Goal: Information Seeking & Learning: Learn about a topic

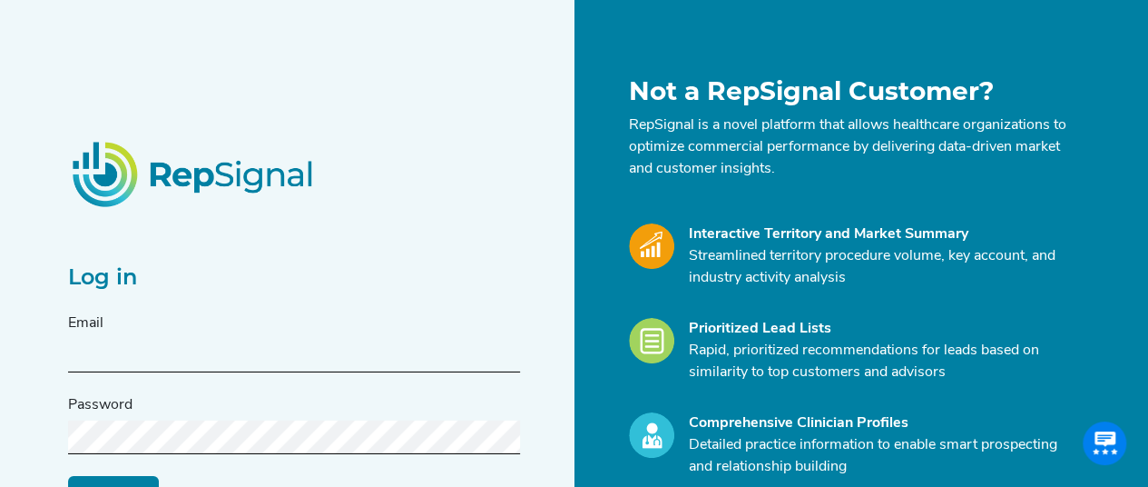
click at [148, 366] on input "text" at bounding box center [294, 356] width 452 height 34
type input "hayley.a.hart@medtronic.com"
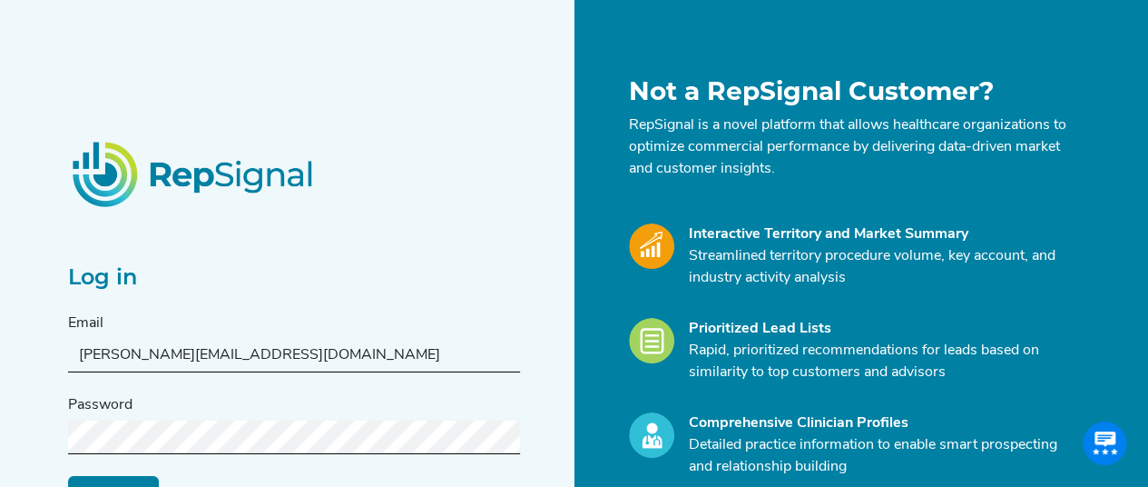
click at [133, 486] on input "Log in" at bounding box center [113, 492] width 91 height 34
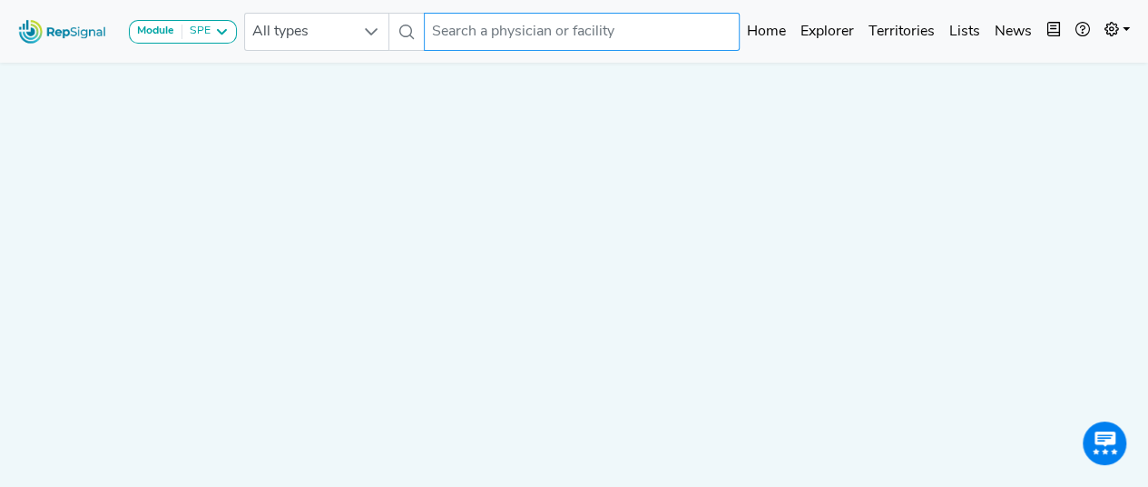
click at [536, 34] on input "text" at bounding box center [582, 32] width 316 height 38
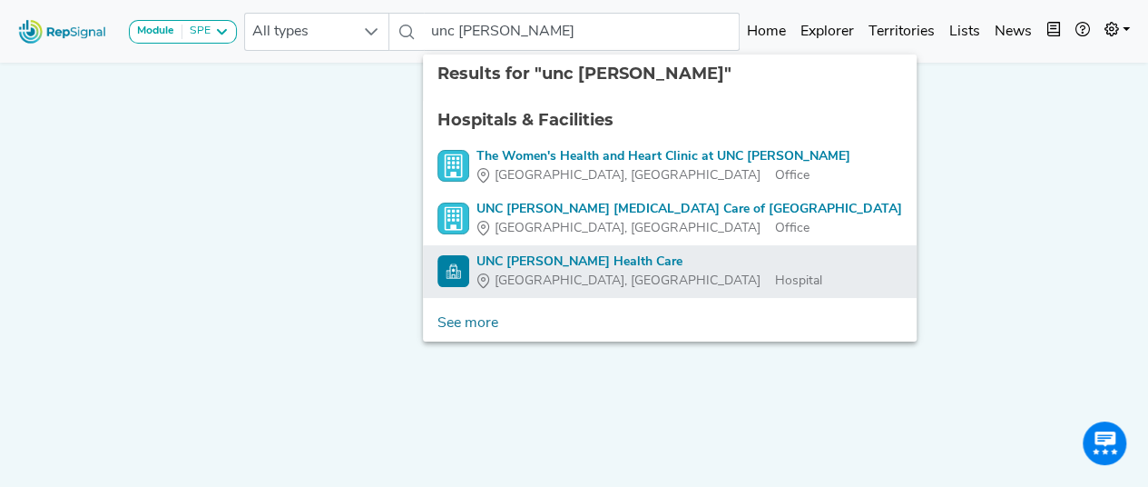
click at [544, 268] on div "UNC REX Health Care" at bounding box center [650, 261] width 346 height 19
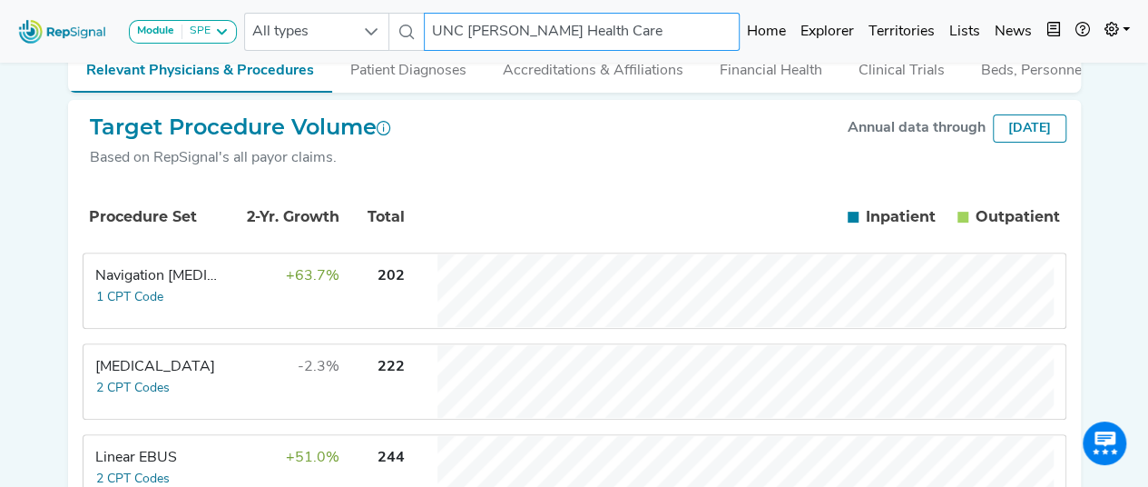
scroll to position [189, 0]
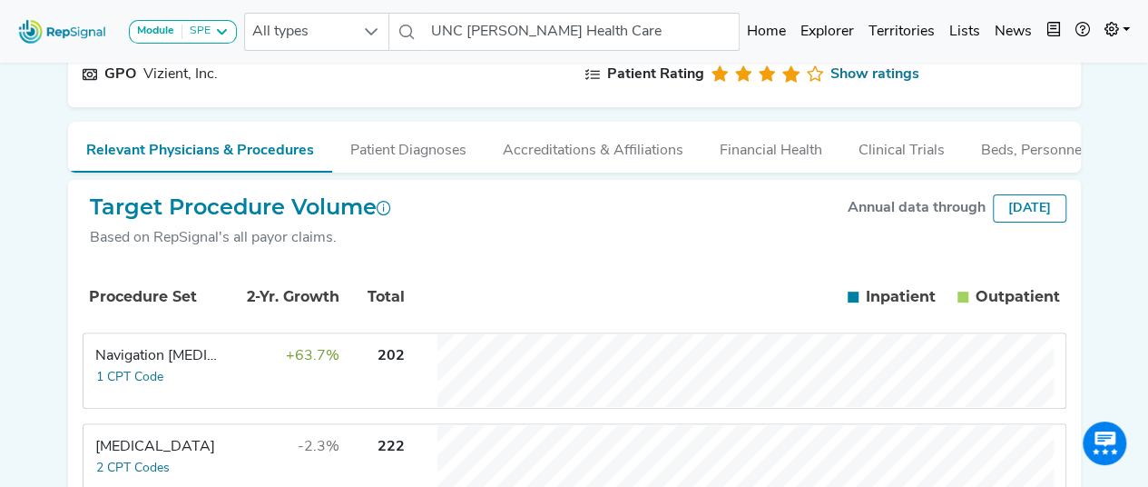
click at [1025, 222] on div "[DATE]" at bounding box center [1030, 208] width 74 height 28
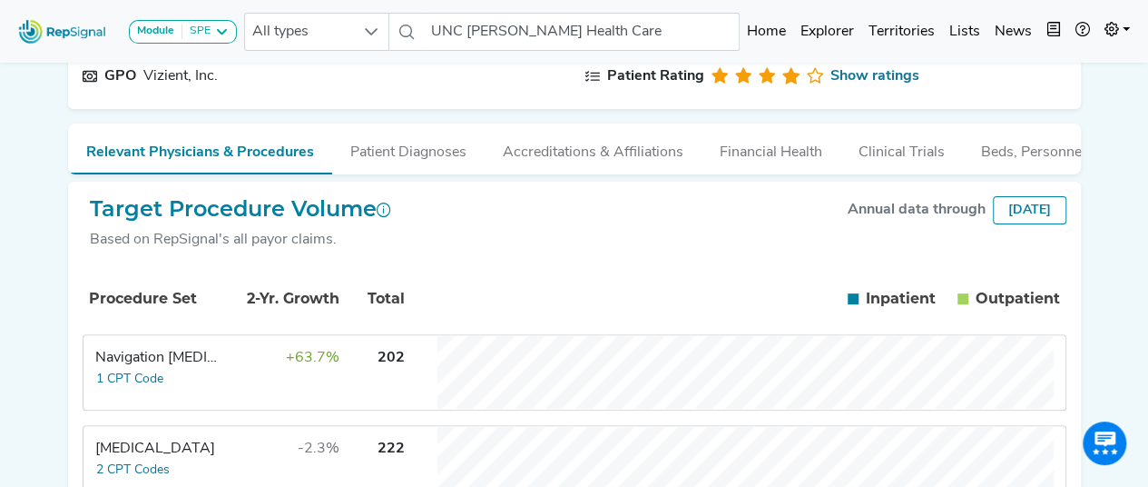
click at [899, 217] on div "Annual data through" at bounding box center [917, 210] width 138 height 22
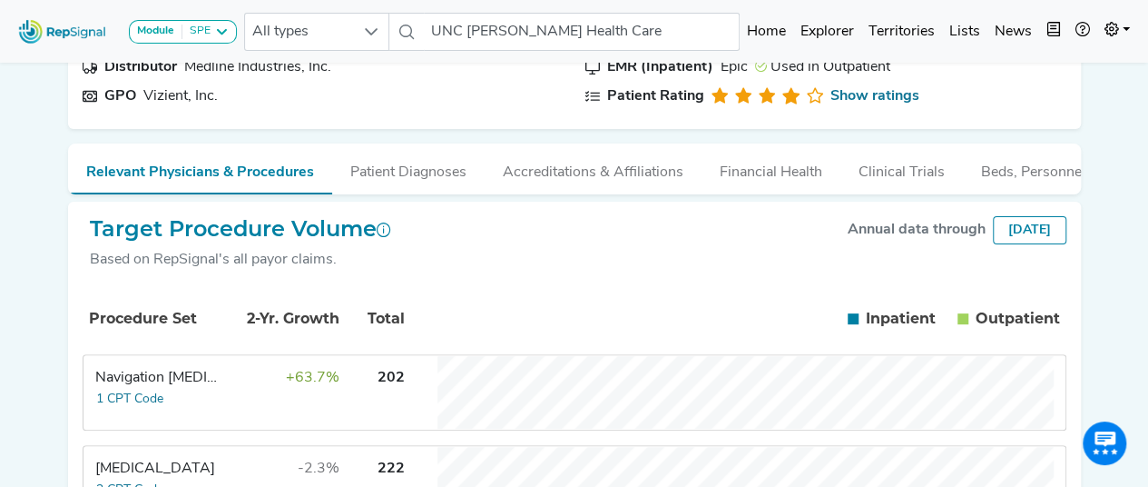
scroll to position [198, 0]
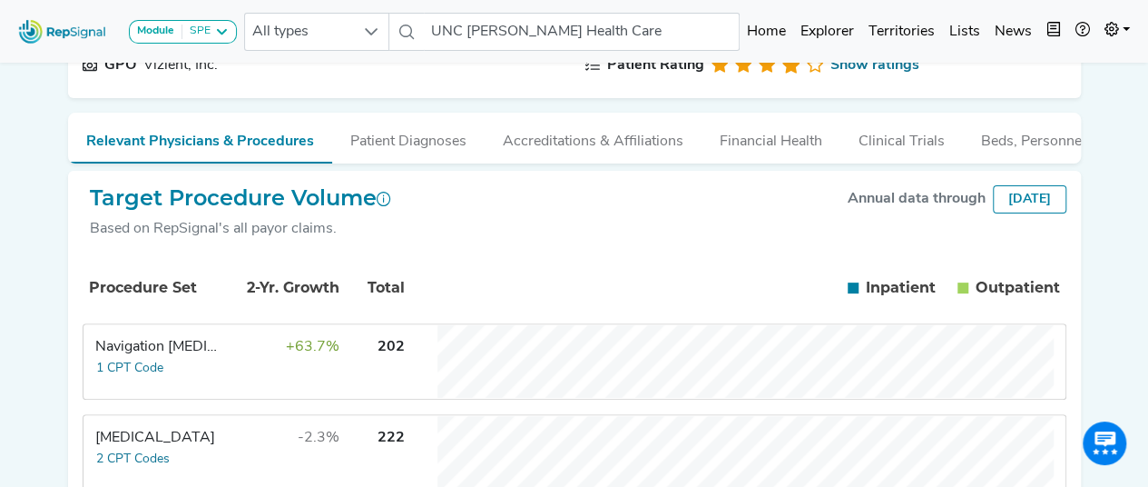
click at [1020, 206] on div "[DATE]" at bounding box center [1030, 199] width 74 height 28
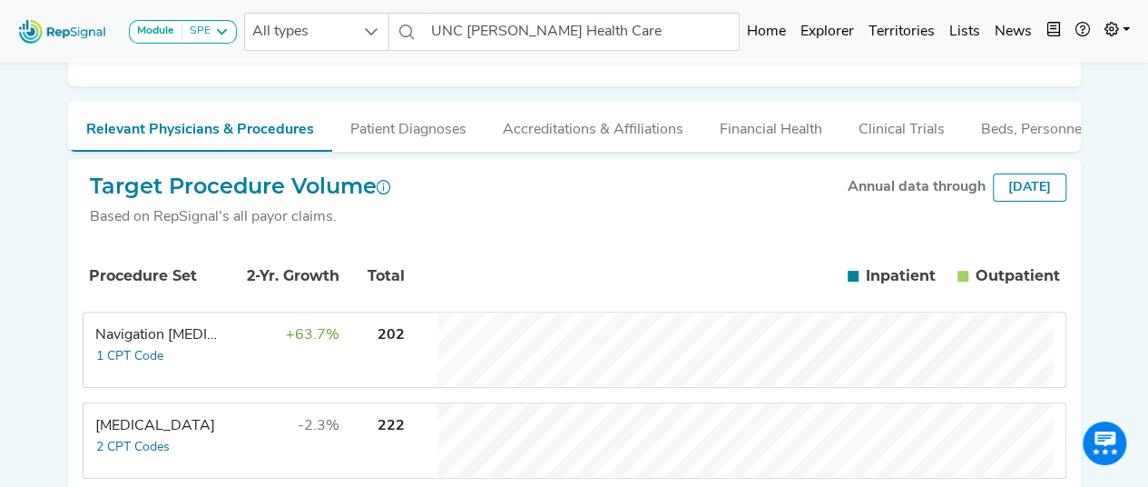
scroll to position [209, 0]
click at [299, 343] on span "+63.7%" at bounding box center [313, 336] width 54 height 15
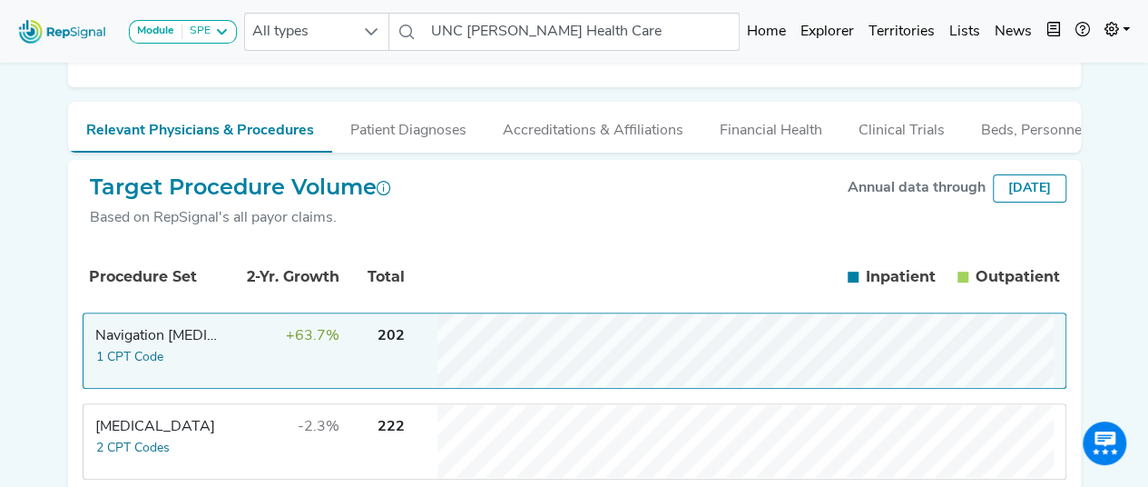
click at [336, 343] on span "+63.7%" at bounding box center [313, 336] width 54 height 15
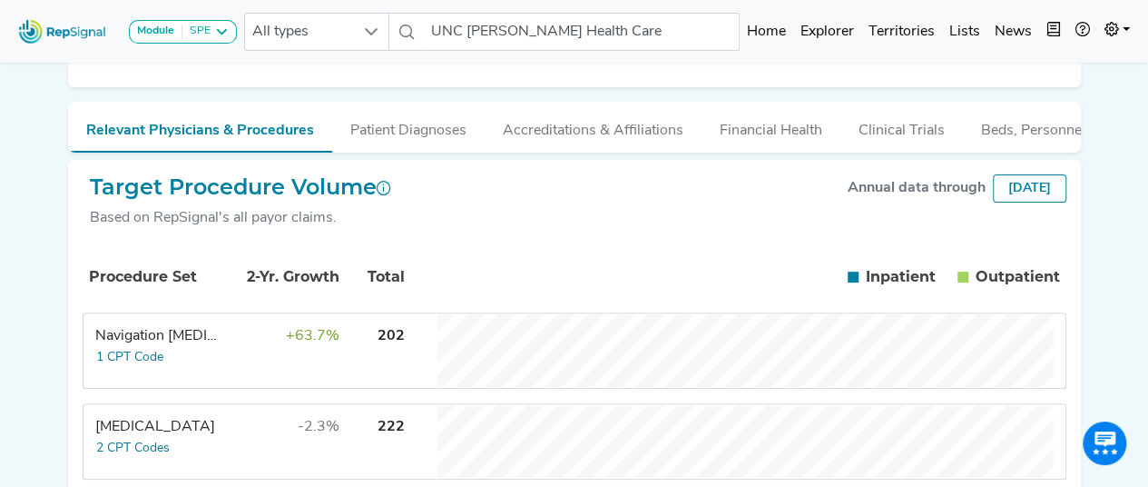
click at [318, 343] on span "+63.7%" at bounding box center [313, 336] width 54 height 15
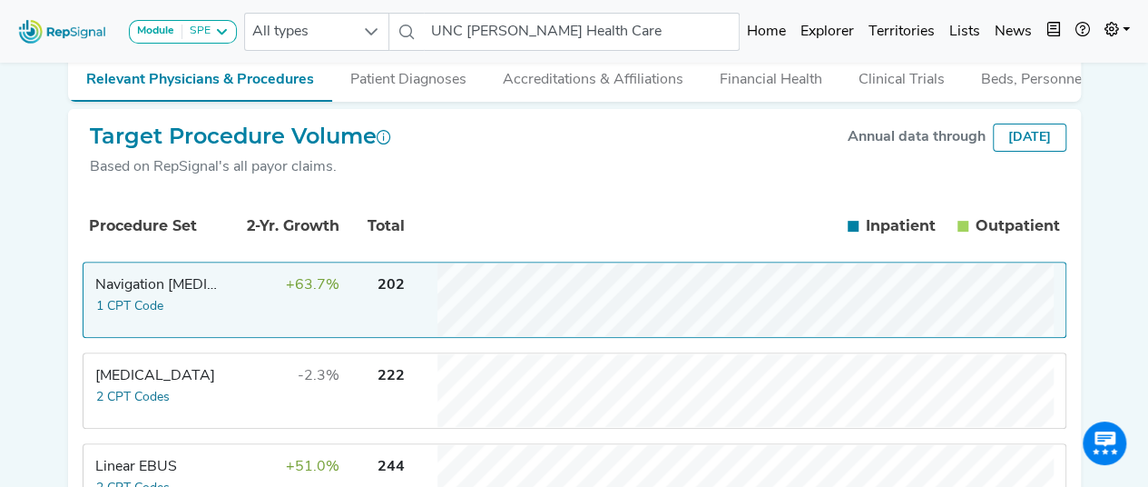
scroll to position [369, 0]
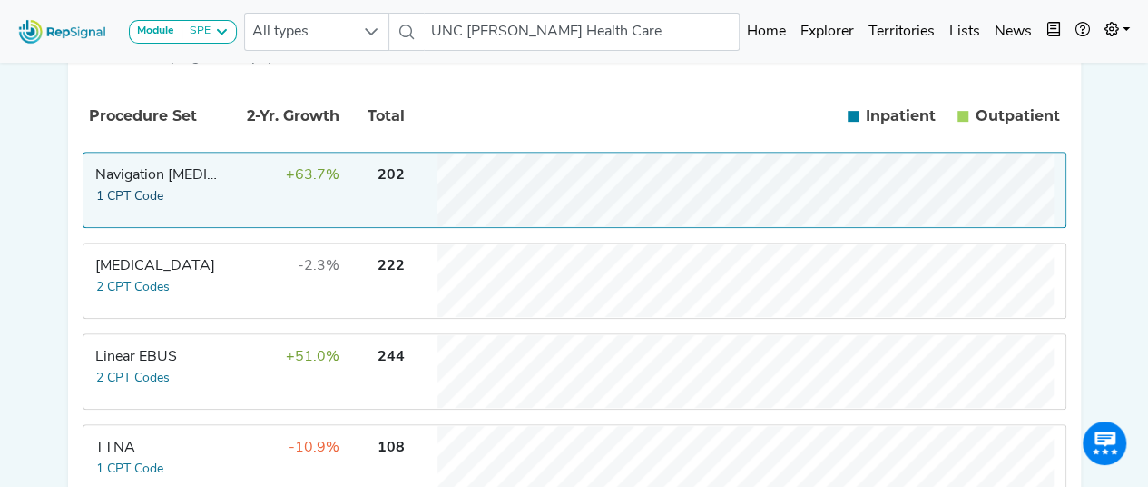
click at [140, 207] on button "1 CPT Code" at bounding box center [129, 196] width 69 height 21
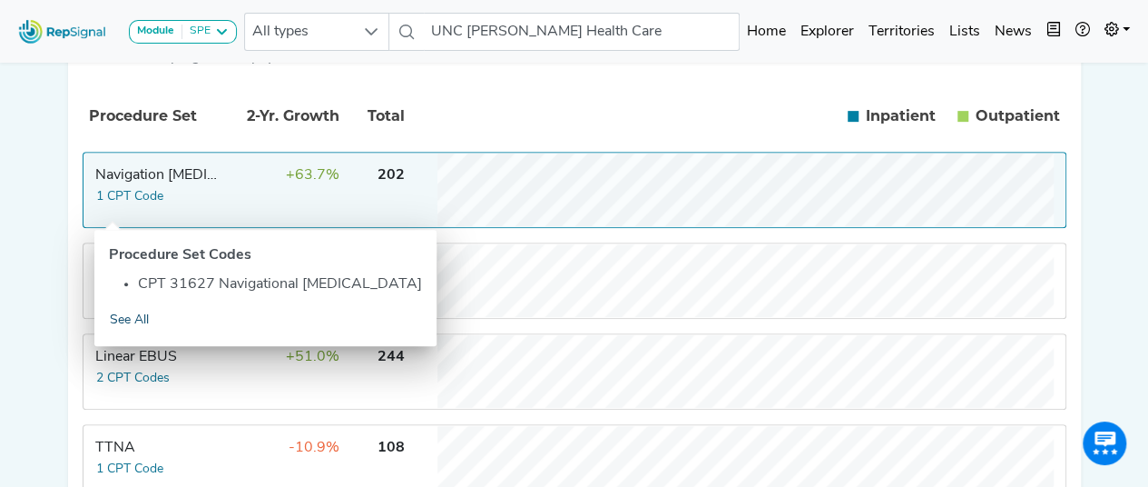
click at [120, 322] on link "See All" at bounding box center [129, 320] width 41 height 21
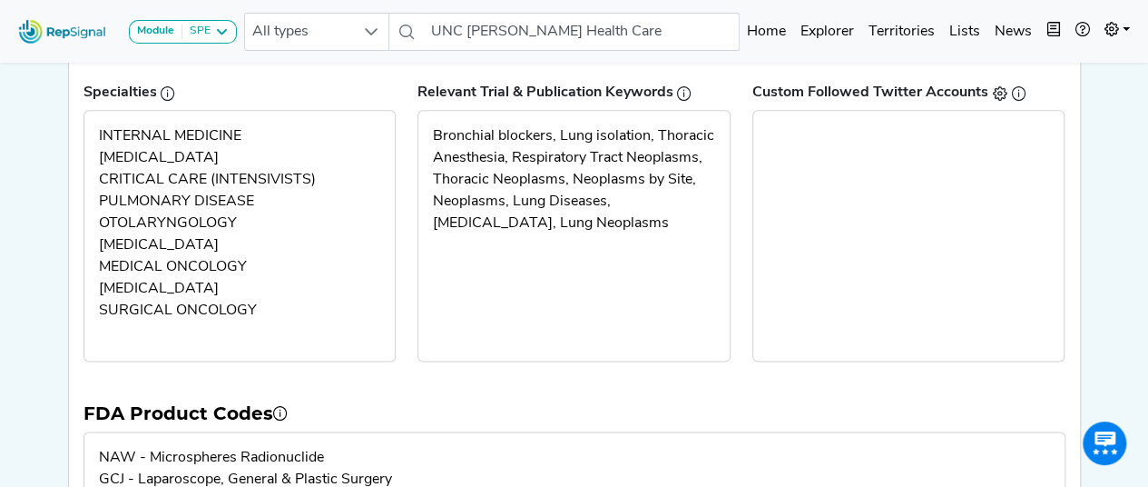
scroll to position [1147, 0]
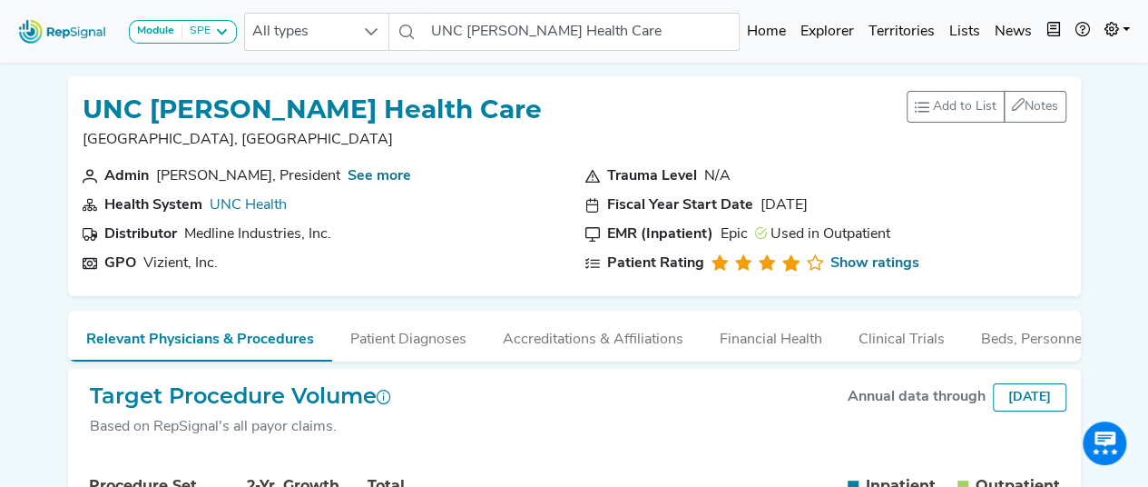
click at [1021, 409] on div "[DATE]" at bounding box center [1030, 397] width 74 height 28
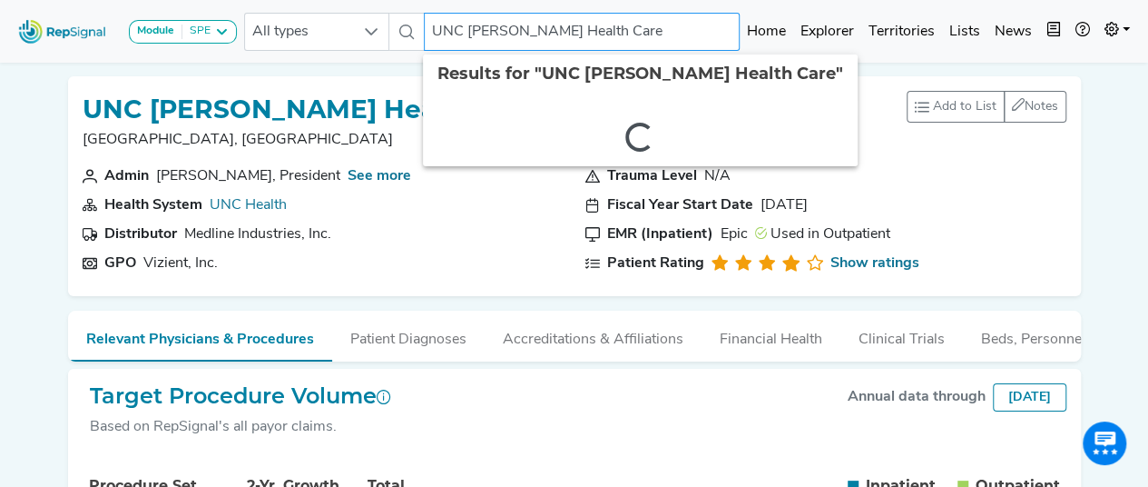
click at [587, 35] on input "UNC [PERSON_NAME] Health Care" at bounding box center [582, 32] width 316 height 38
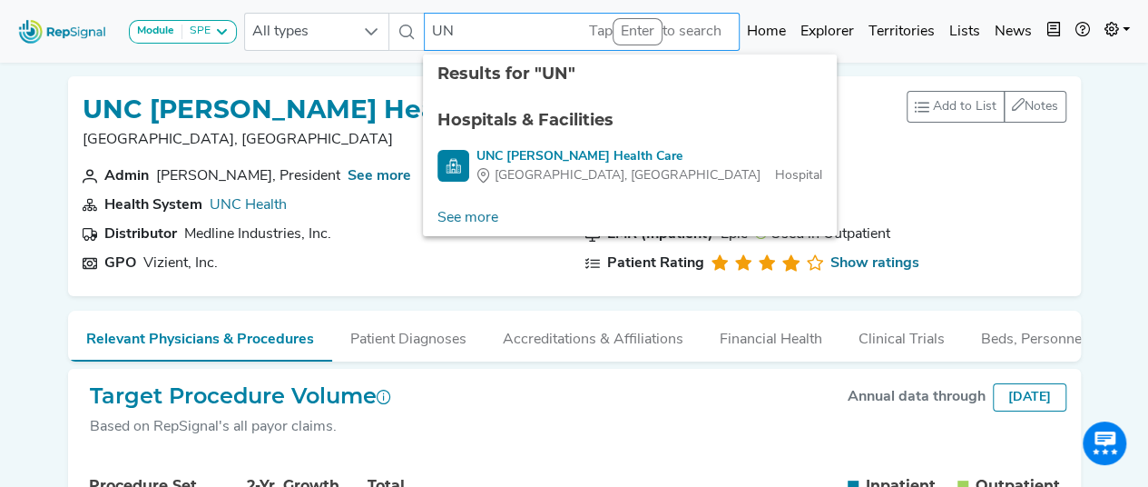
type input "U"
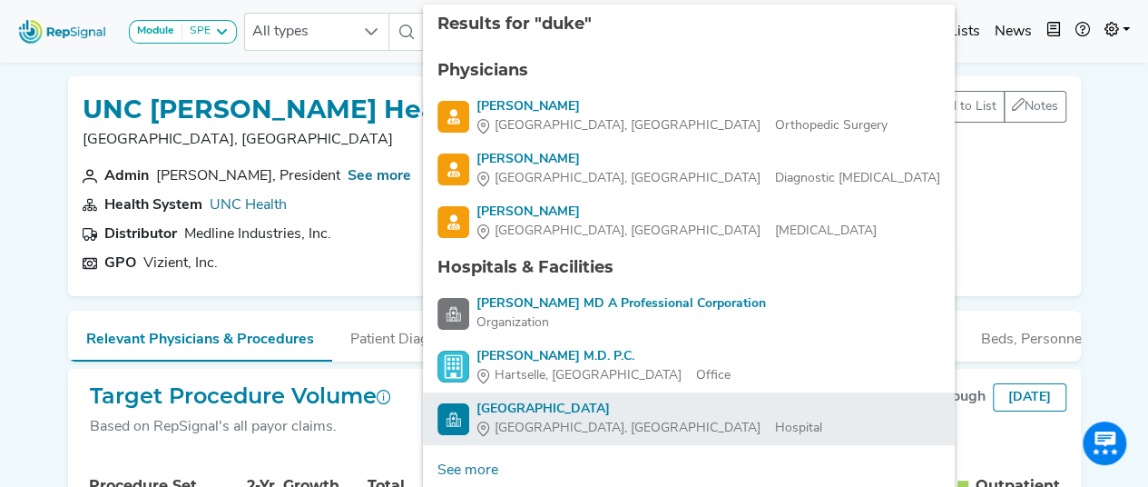
click at [511, 411] on div "Duke Raleigh Hospital" at bounding box center [650, 408] width 346 height 19
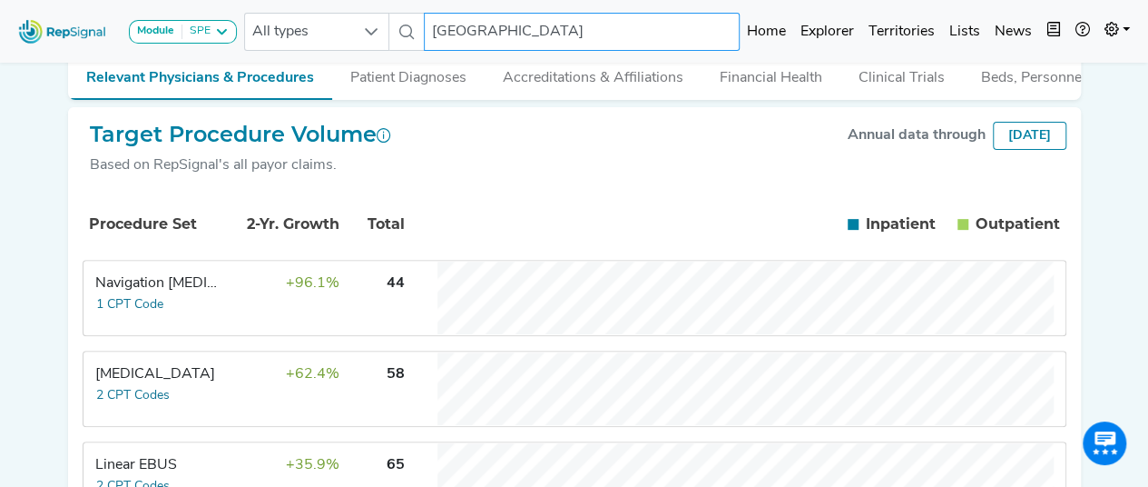
scroll to position [263, 0]
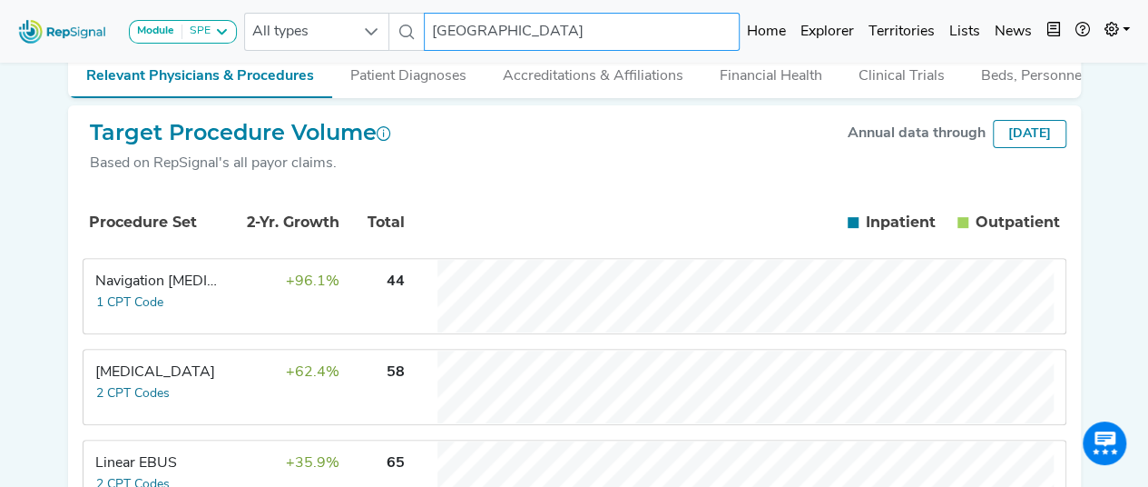
click at [582, 28] on input "Duke Raleigh Hospital" at bounding box center [582, 32] width 316 height 38
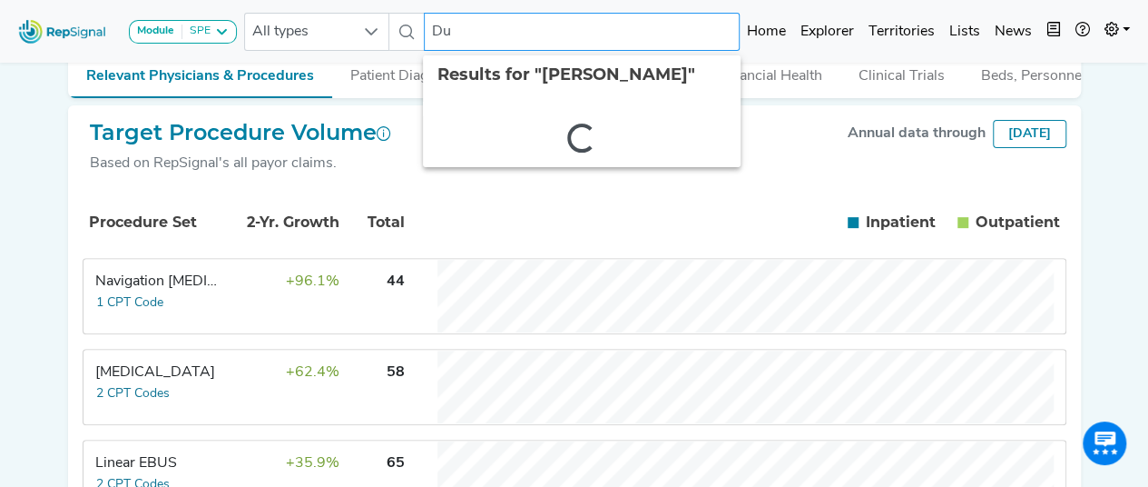
type input "D"
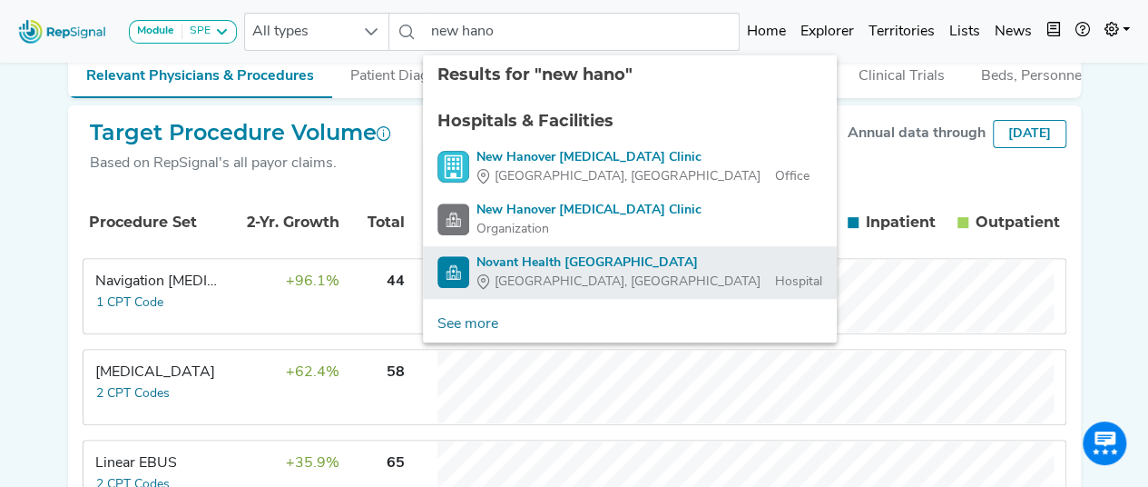
click at [556, 266] on div "Novant Health [GEOGRAPHIC_DATA]" at bounding box center [650, 262] width 346 height 19
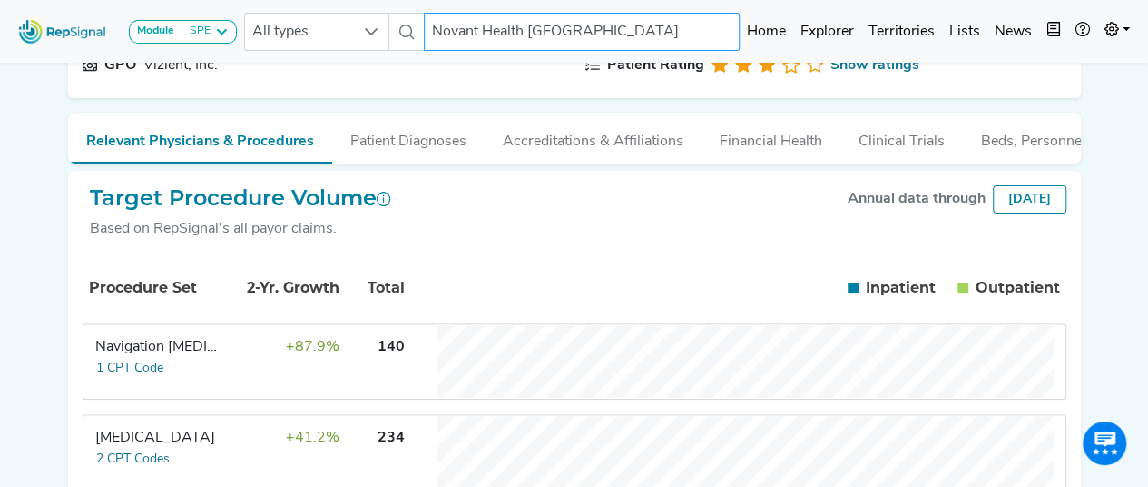
scroll to position [167, 0]
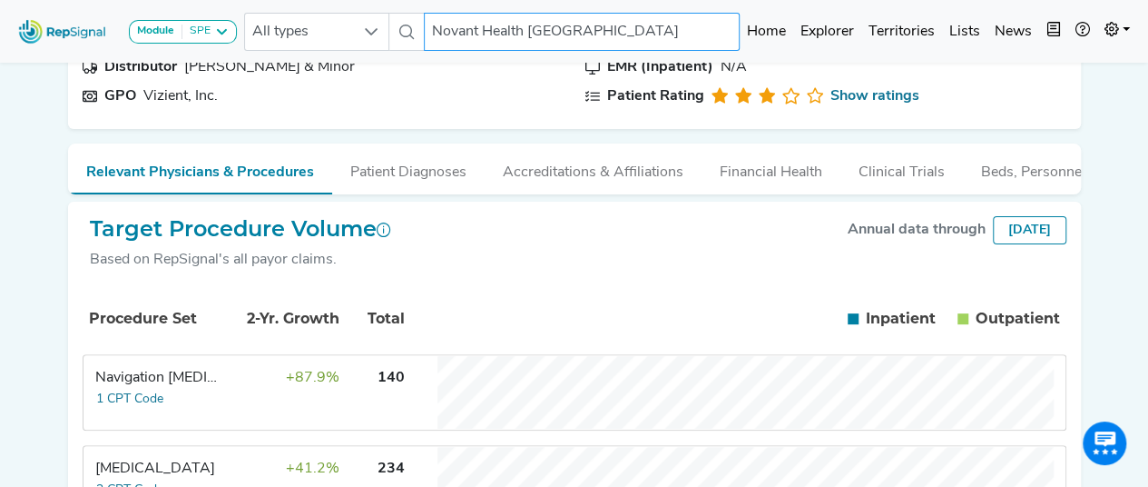
drag, startPoint x: 733, startPoint y: 34, endPoint x: 398, endPoint y: 38, distance: 335.9
click at [398, 38] on div "All types Novant Health New Hanover Regional Medical Center No results found" at bounding box center [492, 32] width 496 height 38
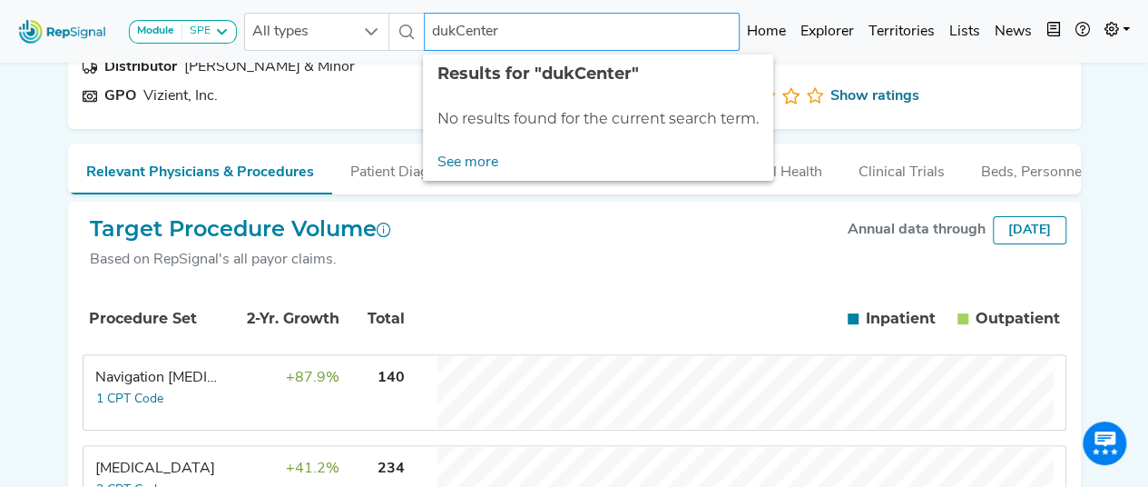
click at [536, 38] on input "dukCenter" at bounding box center [582, 32] width 316 height 38
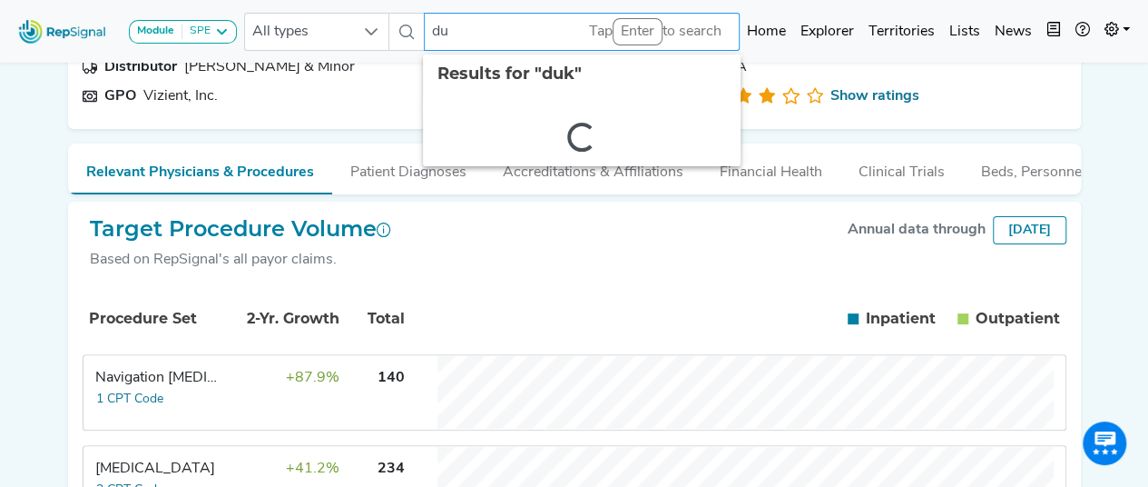
type input "d"
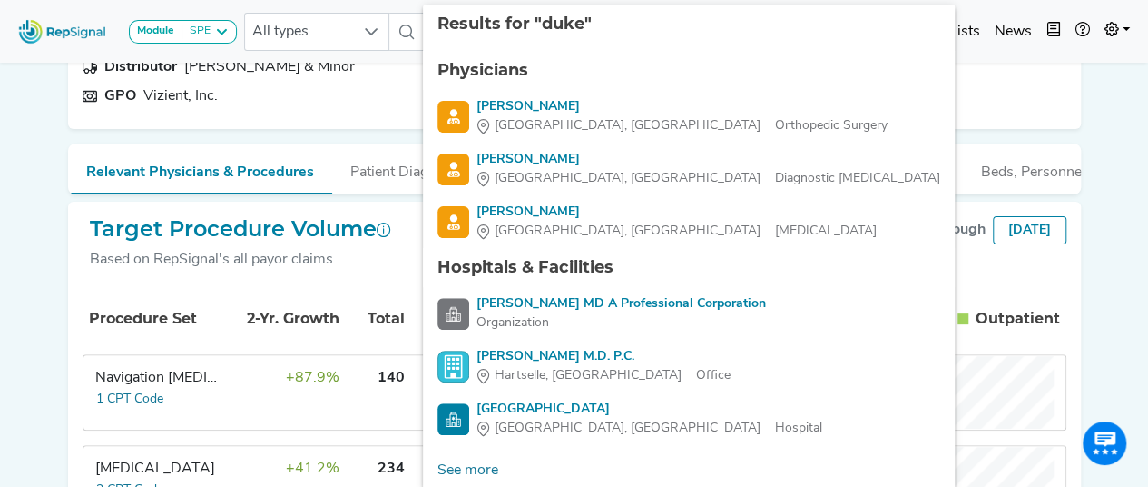
click at [407, 15] on div at bounding box center [406, 32] width 34 height 38
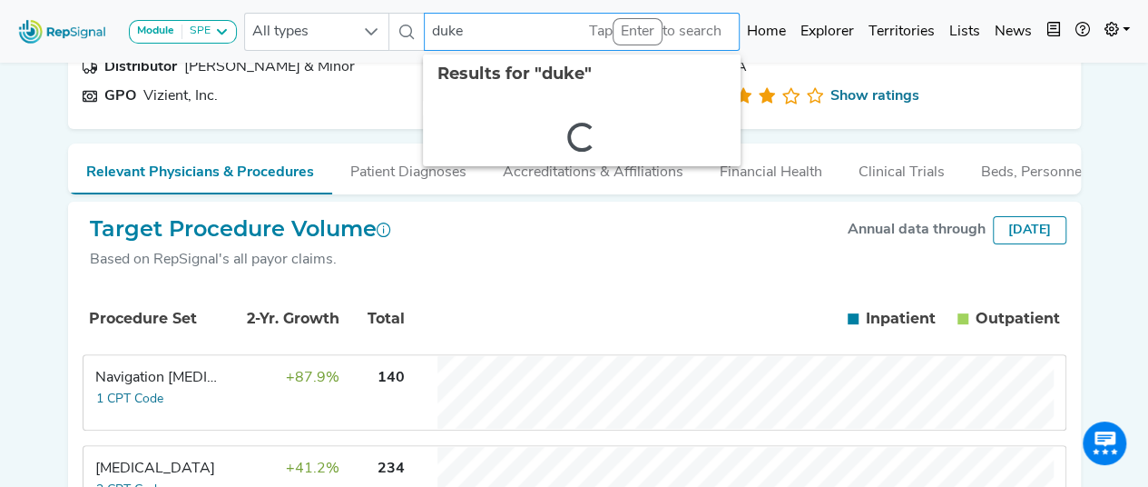
click at [483, 30] on input "duke" at bounding box center [582, 32] width 316 height 38
type input "d"
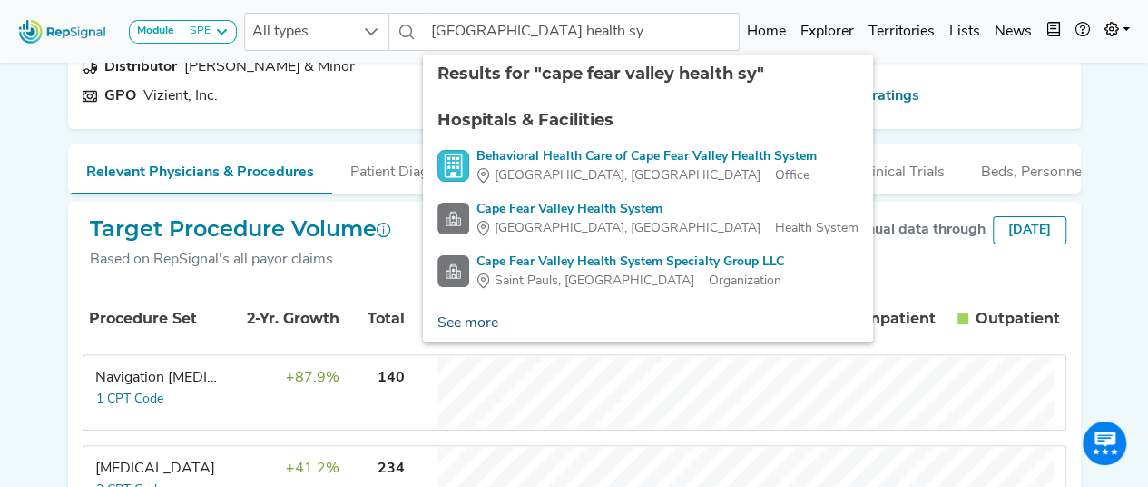
click at [487, 314] on link "See more" at bounding box center [468, 323] width 90 height 36
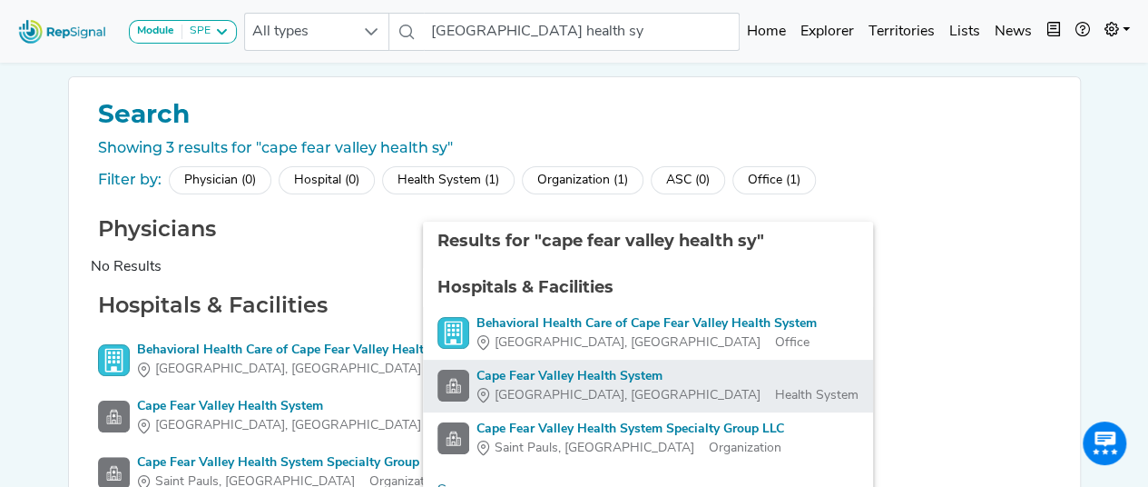
click at [581, 374] on div "Cape Fear Valley Health System" at bounding box center [668, 376] width 382 height 19
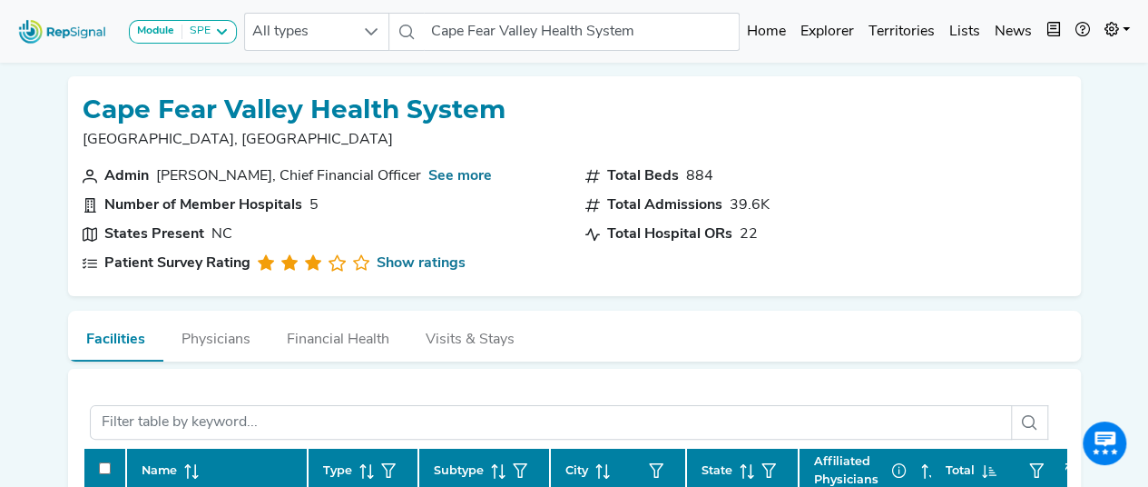
click at [243, 320] on button "Physicians" at bounding box center [215, 334] width 105 height 49
click at [163, 318] on button "Physicians" at bounding box center [215, 334] width 105 height 49
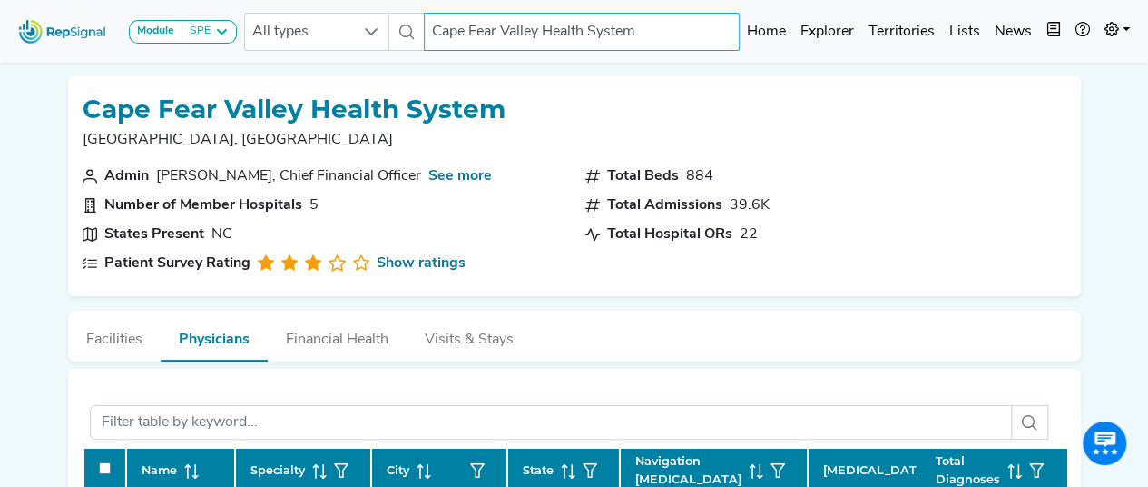
click at [659, 25] on input "Cape Fear Valley Health System" at bounding box center [582, 32] width 316 height 38
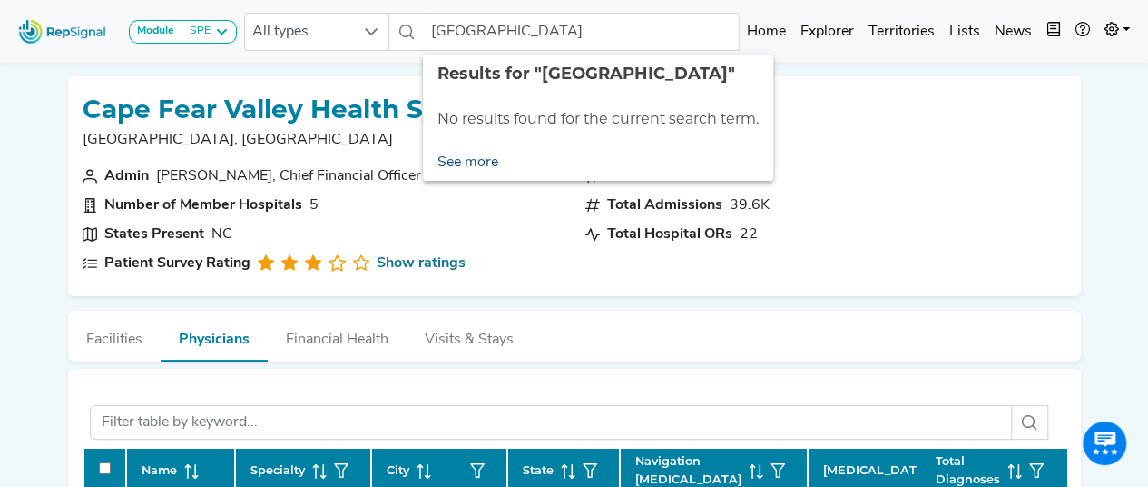
click at [465, 157] on link "See more" at bounding box center [468, 162] width 90 height 36
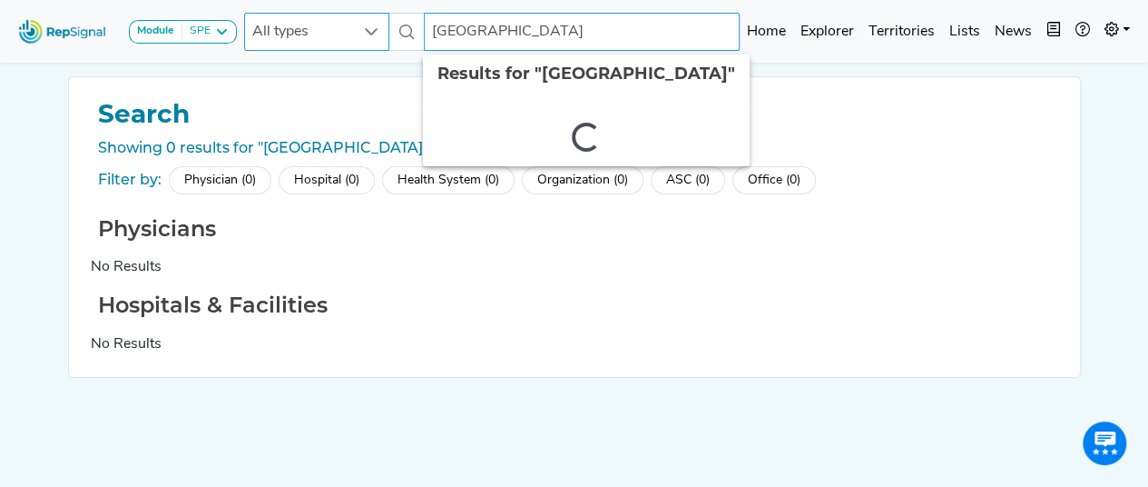
drag, startPoint x: 642, startPoint y: 37, endPoint x: 359, endPoint y: 38, distance: 283.2
click at [359, 38] on div "All types Cape Fear Valley hospital 2 results are available" at bounding box center [492, 32] width 496 height 38
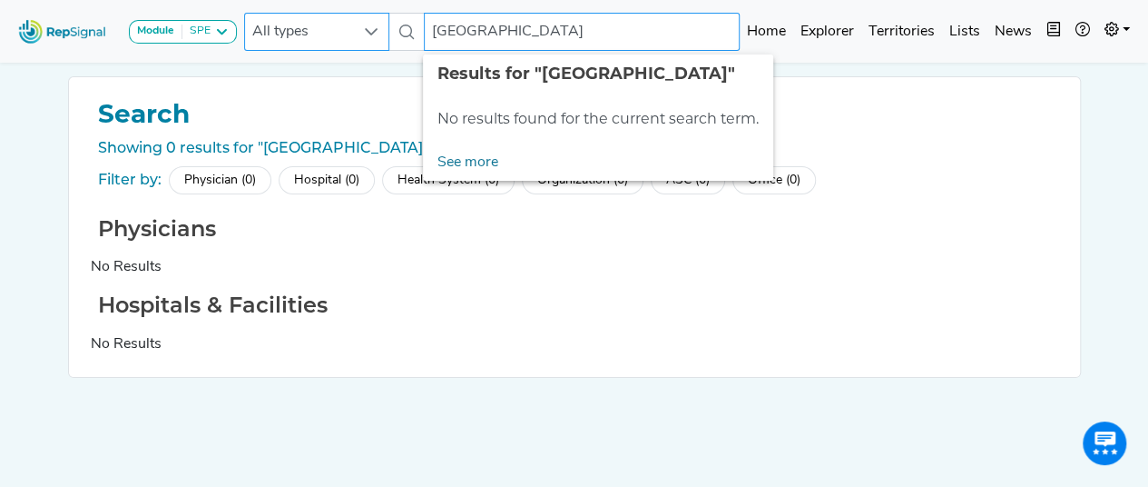
drag, startPoint x: 624, startPoint y: 26, endPoint x: 338, endPoint y: 14, distance: 286.2
click at [338, 14] on div "All types cape fear valley hospital No results found" at bounding box center [492, 32] width 496 height 38
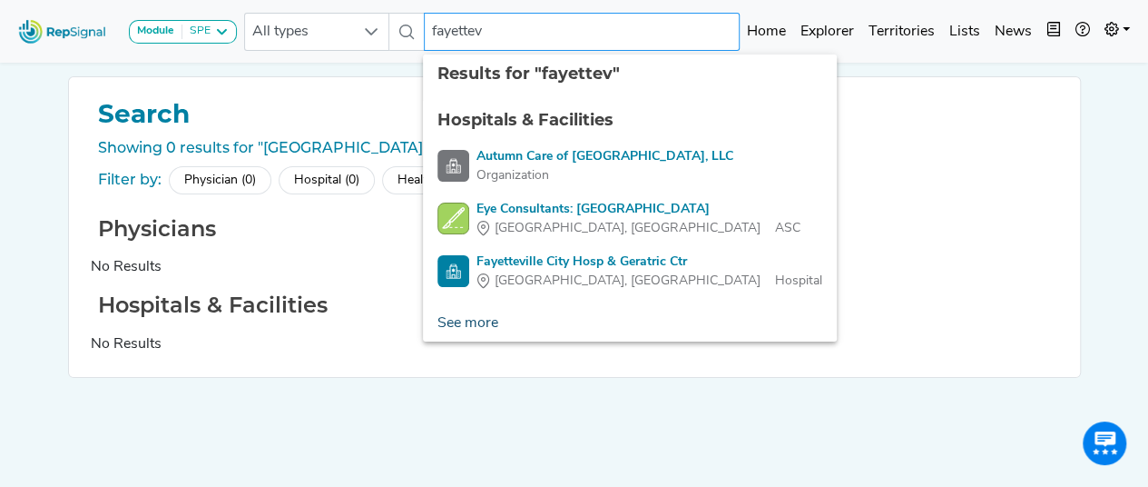
type input "fayettev"
click at [476, 320] on link "See more" at bounding box center [468, 323] width 90 height 36
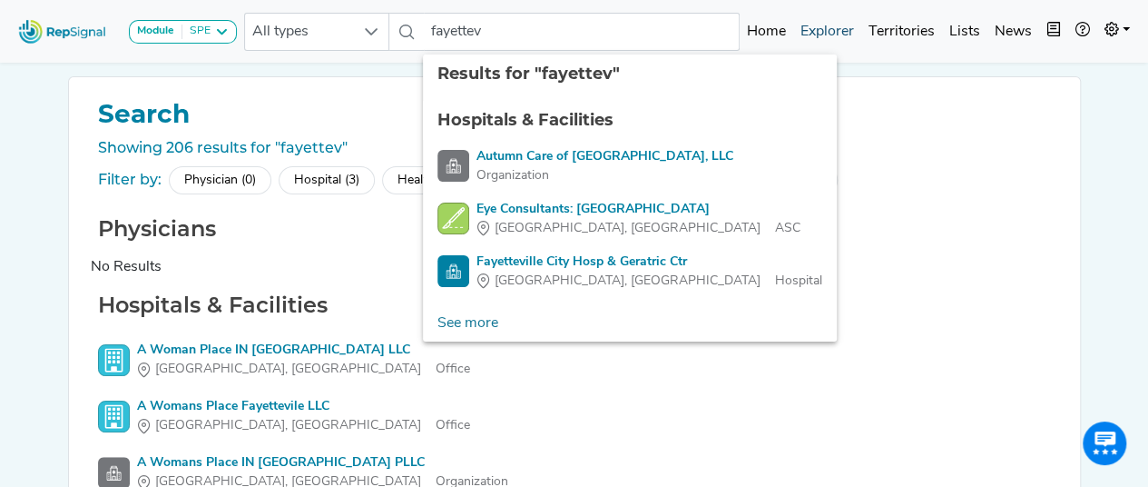
click at [832, 38] on link "Explorer" at bounding box center [827, 32] width 68 height 36
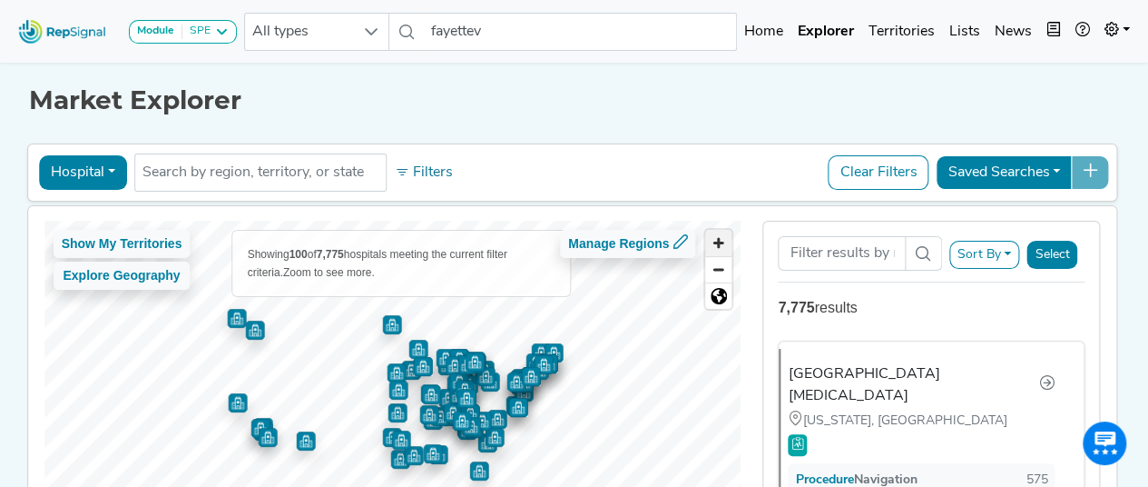
click at [723, 241] on span "Zoom in" at bounding box center [718, 243] width 26 height 26
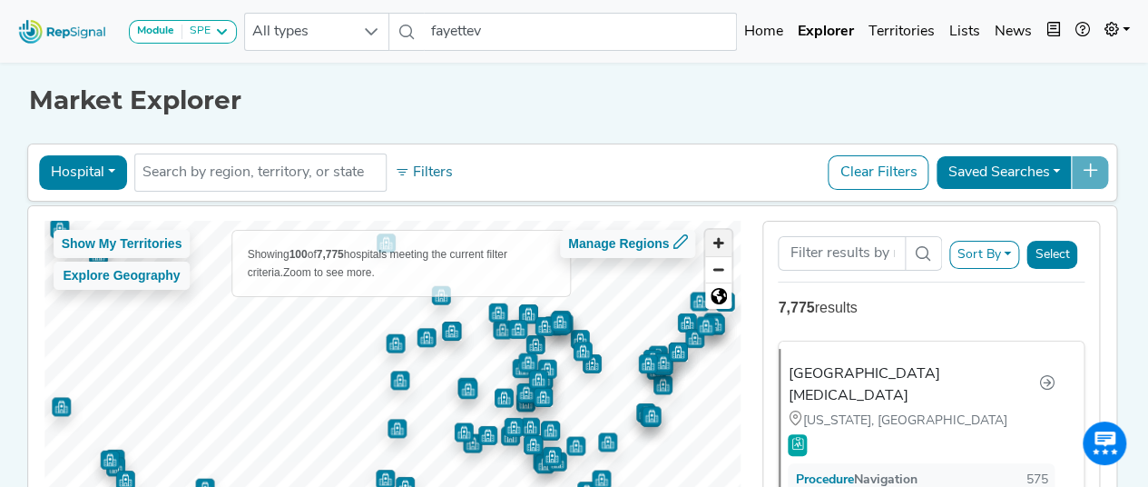
click at [723, 241] on span "Zoom in" at bounding box center [718, 243] width 26 height 26
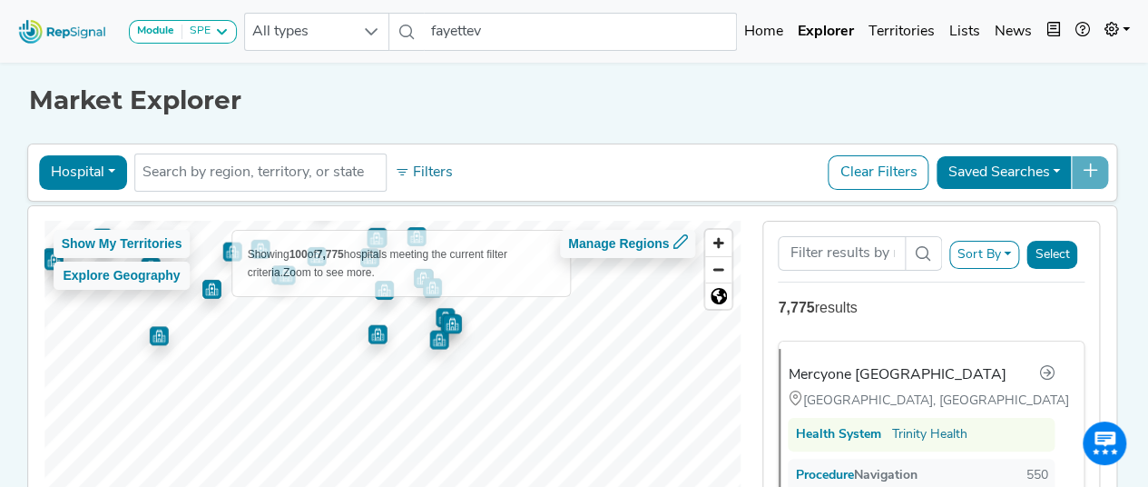
click at [381, 193] on div "Hospital Physician Hospital ASC Office Health System No results found Filters C…" at bounding box center [572, 370] width 1091 height 461
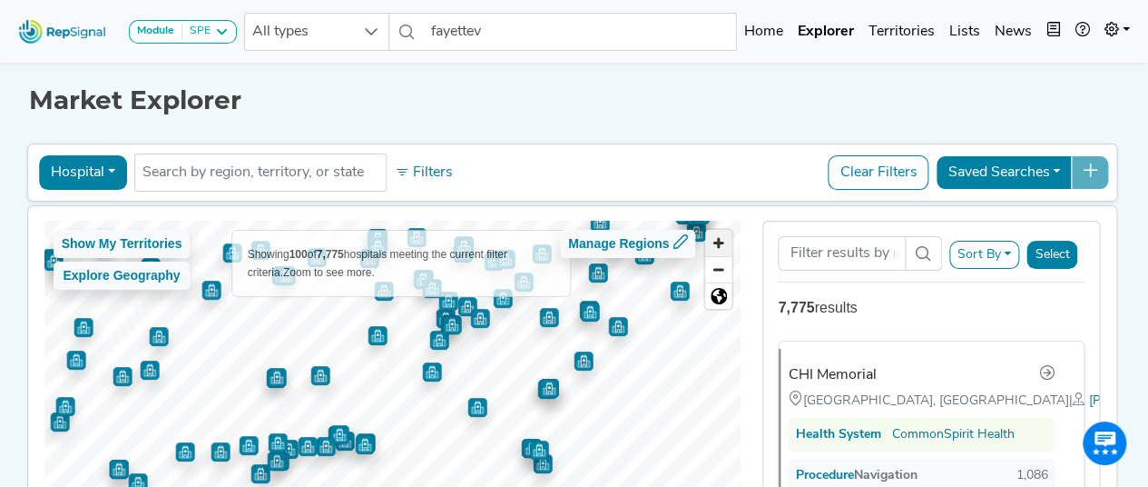
click at [727, 243] on span "Zoom in" at bounding box center [718, 243] width 26 height 26
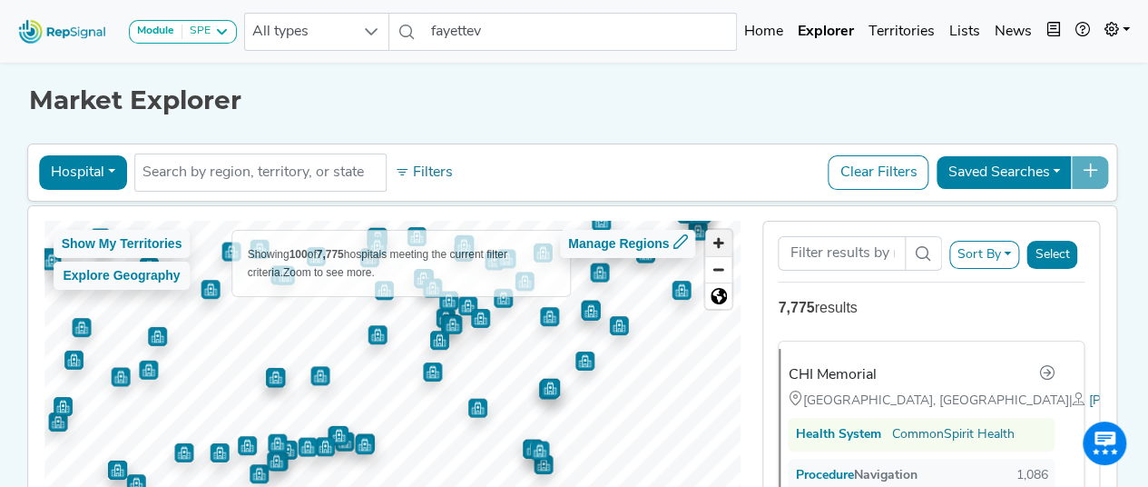
click at [727, 243] on span "Zoom in" at bounding box center [718, 243] width 26 height 26
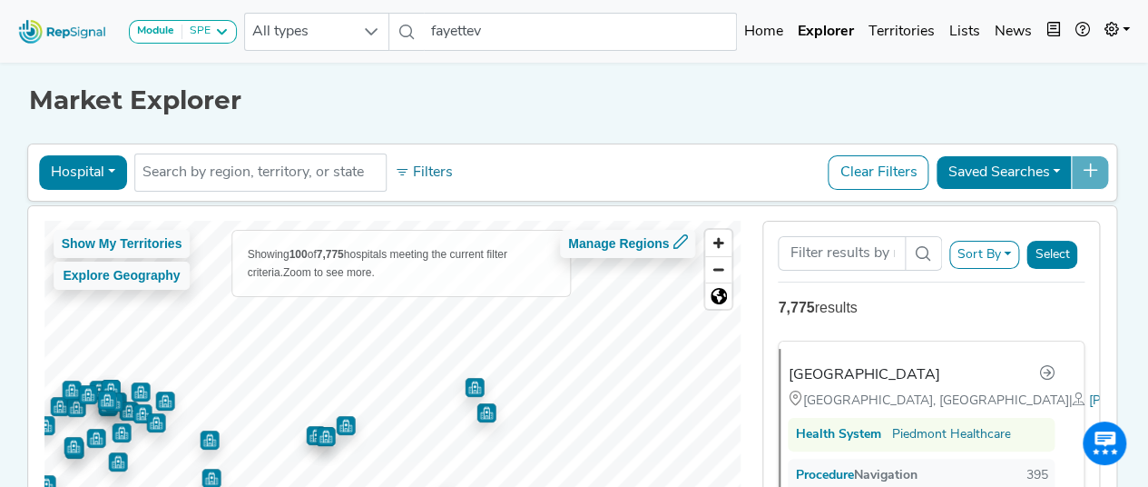
click at [257, 486] on html "Module SPE Bronchoscopy Disposable Bronchoscope SBRT SPE TTNA Thoracic Surgery …" at bounding box center [574, 340] width 1148 height 681
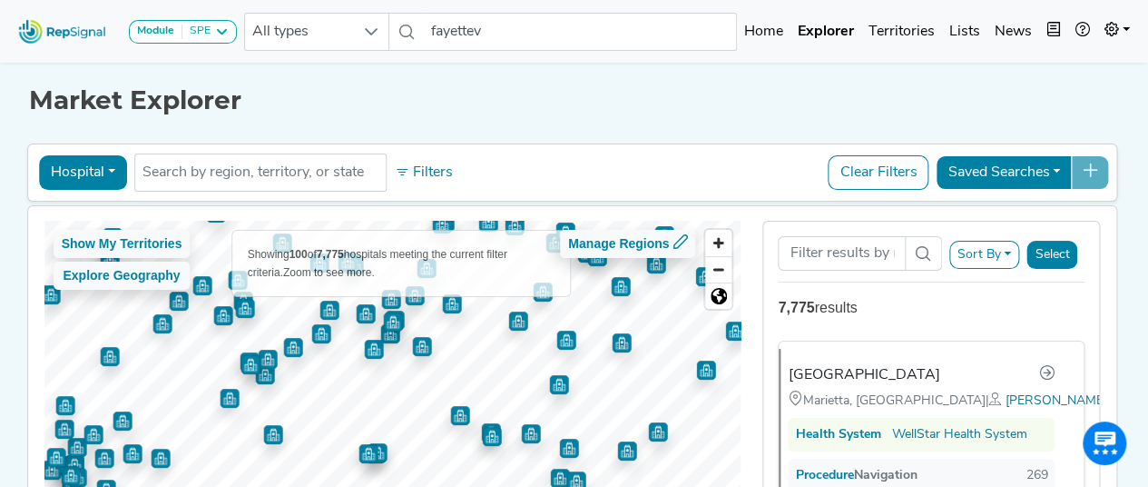
click at [559, 344] on img "Map marker" at bounding box center [565, 339] width 19 height 19
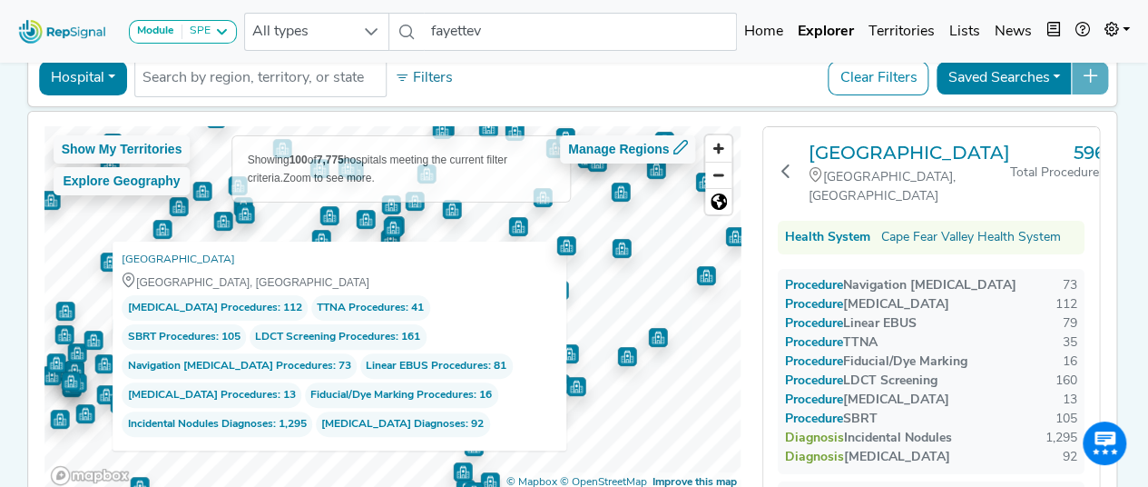
scroll to position [96, 0]
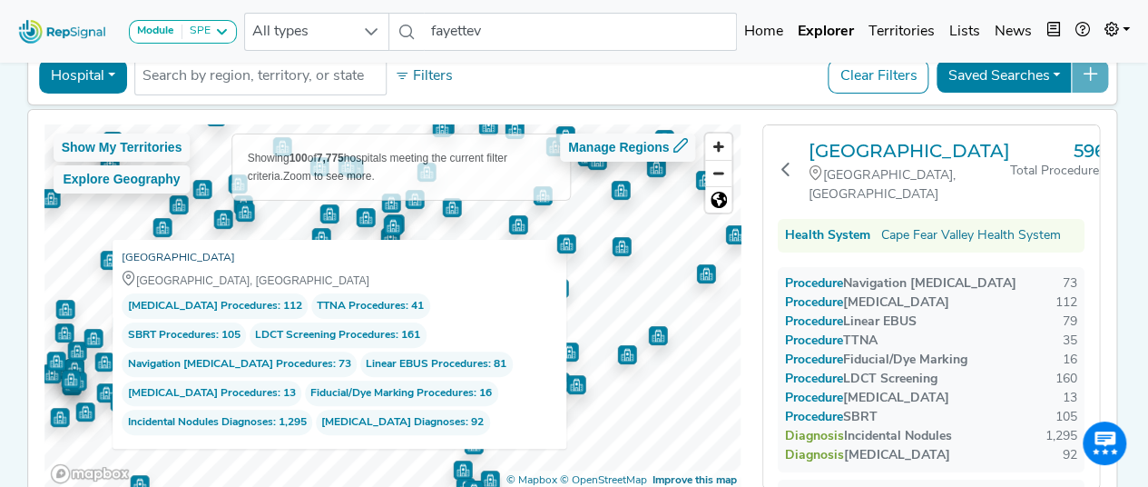
click at [205, 258] on link "Cape Fear Valley Medical Center" at bounding box center [178, 258] width 113 height 18
click at [616, 248] on img "Map marker" at bounding box center [621, 246] width 19 height 19
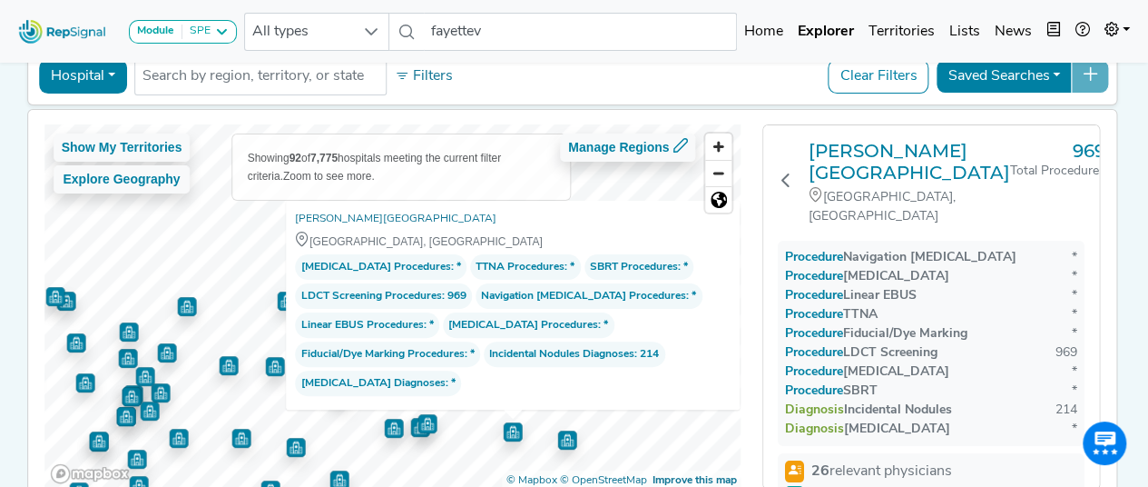
click at [546, 399] on div "Show My Territories Explore Geography Showing 92 of 7,775 hospitals meeting the…" at bounding box center [392, 306] width 697 height 365
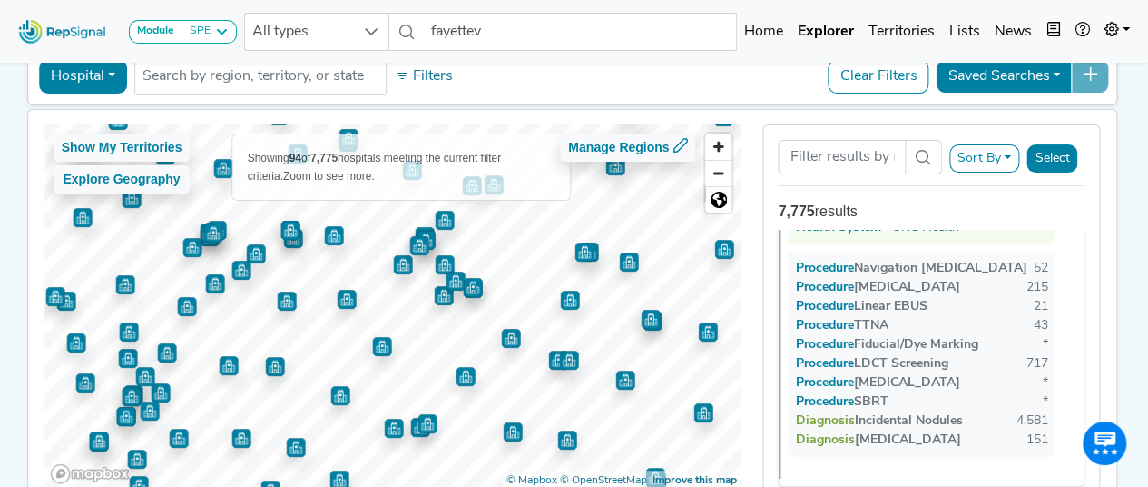
click at [644, 325] on img "Map marker" at bounding box center [650, 319] width 19 height 19
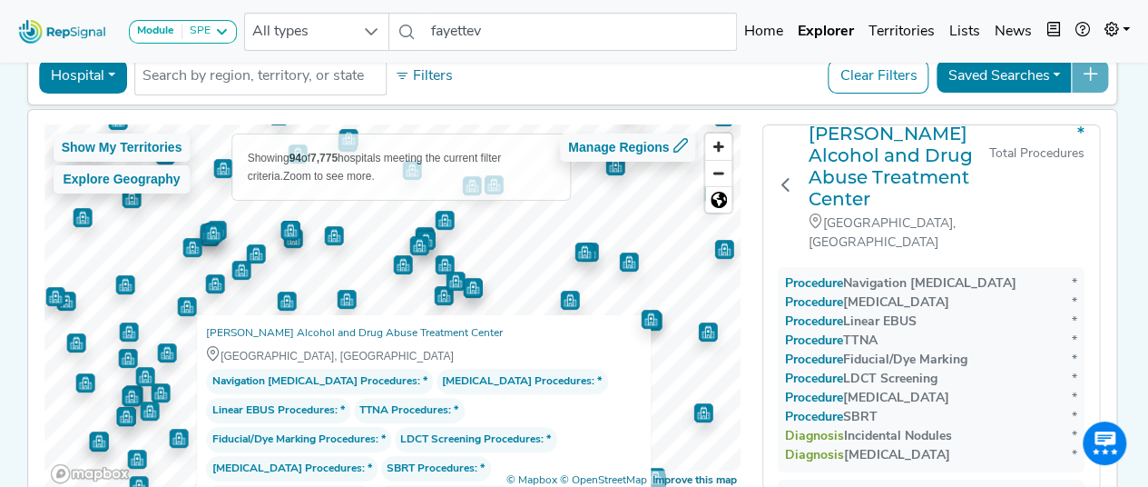
scroll to position [22, 0]
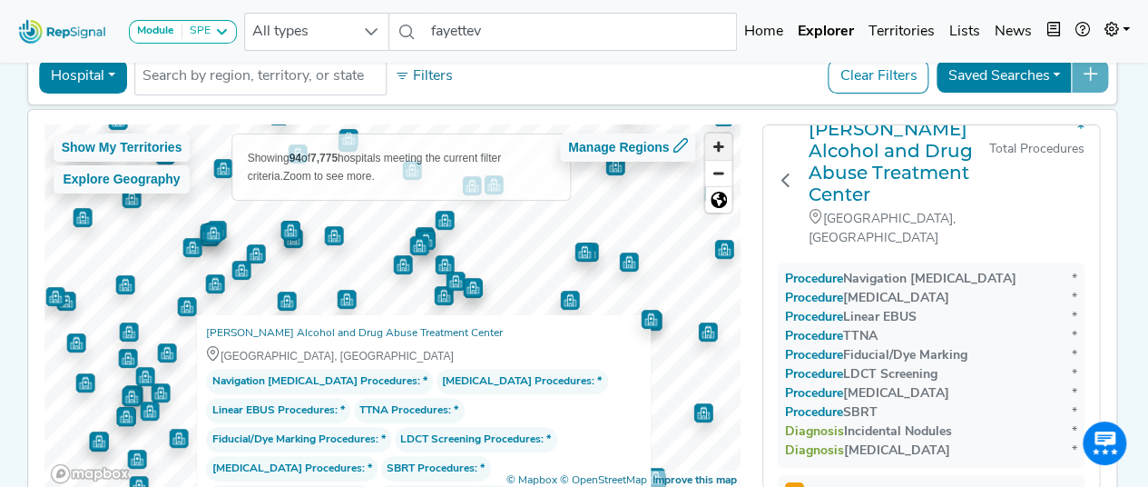
click at [726, 143] on span "Zoom in" at bounding box center [718, 146] width 26 height 26
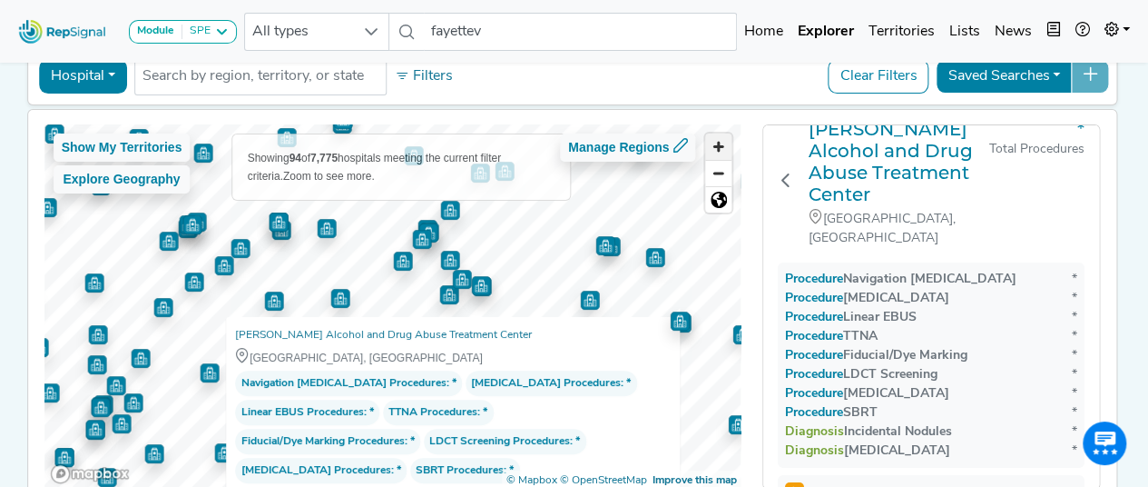
click at [726, 143] on span "Zoom in" at bounding box center [718, 146] width 26 height 26
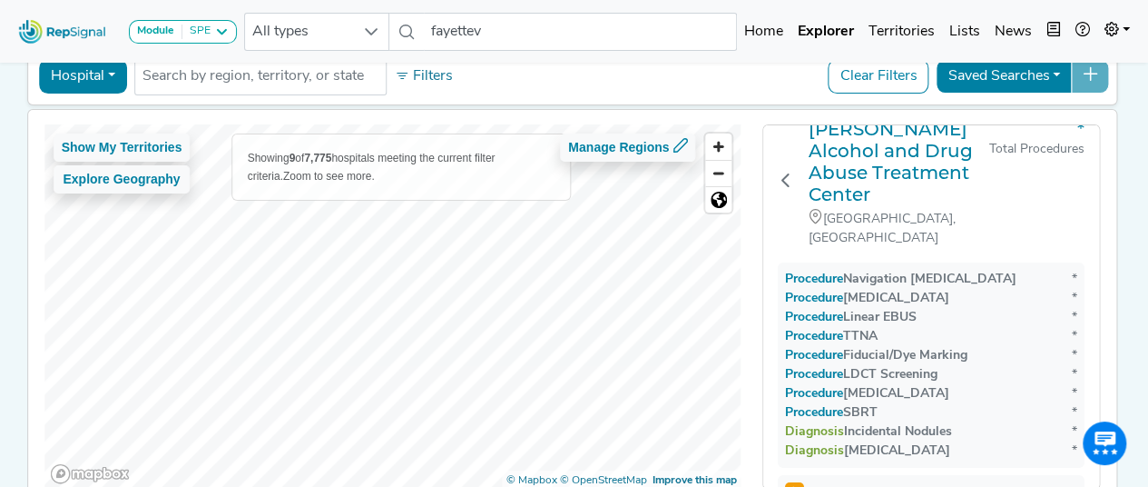
click at [0, 215] on div "Module SPE Bronchoscopy Disposable Bronchoscope SBRT SPE TTNA Thoracic Surgery …" at bounding box center [574, 244] width 1148 height 681
click at [572, 256] on img "Map marker" at bounding box center [576, 256] width 19 height 19
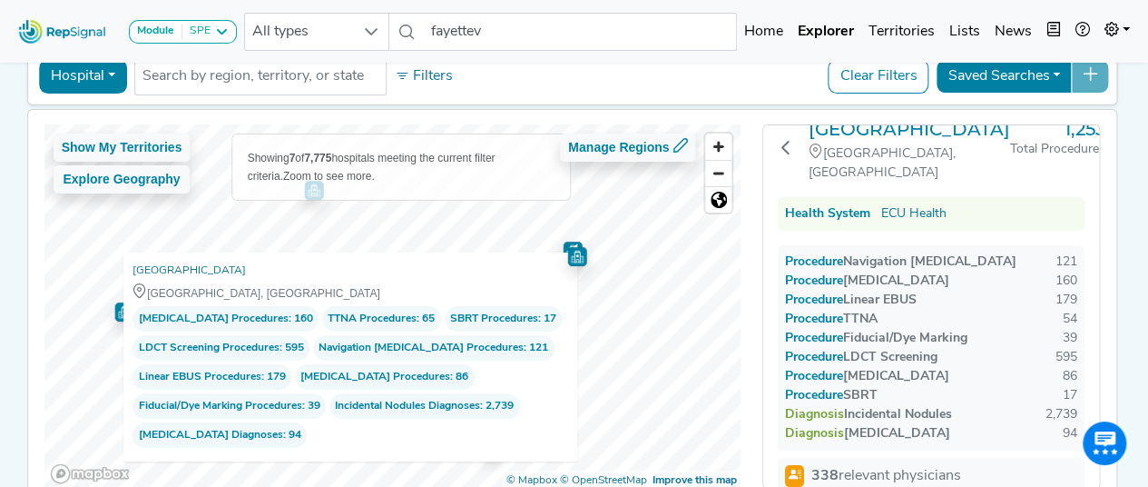
scroll to position [0, 0]
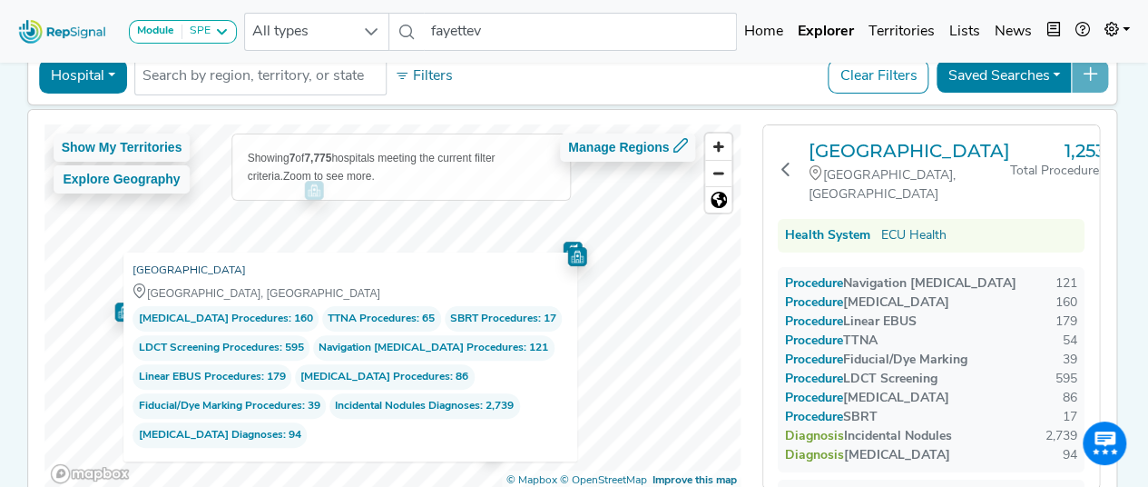
click at [225, 264] on link "Ecu Health Medical Center" at bounding box center [189, 270] width 113 height 18
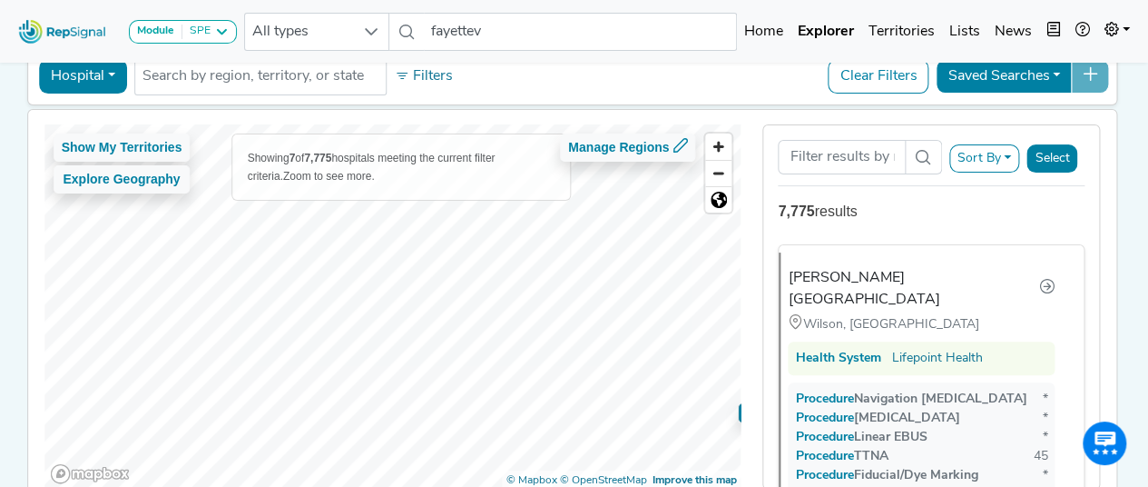
click at [663, 486] on html "Module SPE Bronchoscopy Disposable Bronchoscope SBRT SPE TTNA Thoracic Surgery …" at bounding box center [574, 244] width 1148 height 681
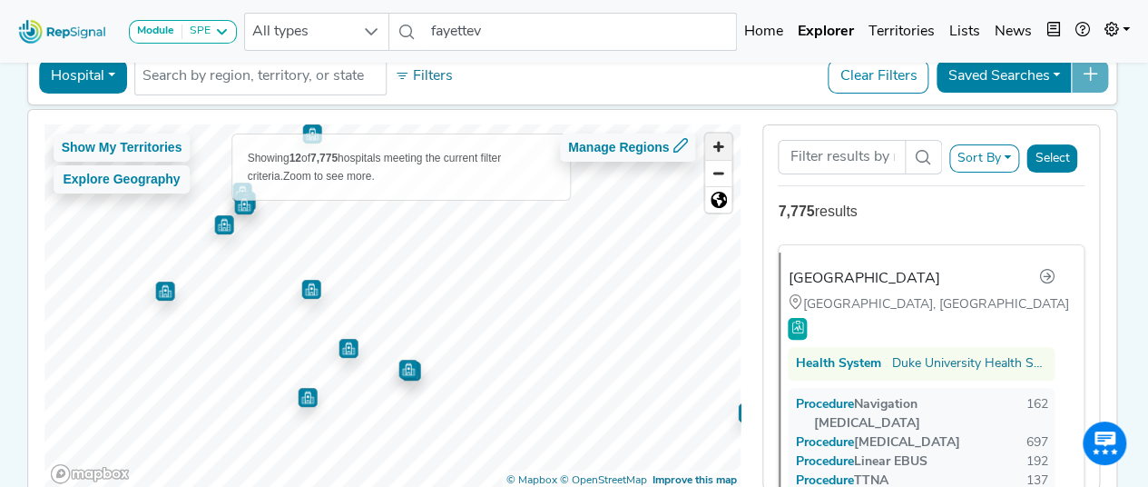
click at [725, 144] on span "Zoom in" at bounding box center [718, 146] width 26 height 26
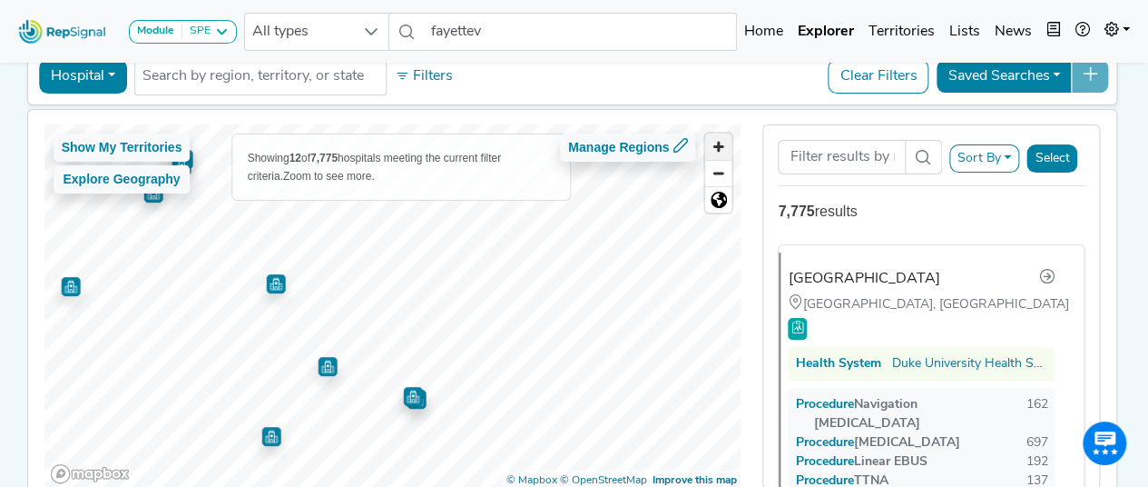
click at [725, 144] on span "Zoom in" at bounding box center [718, 146] width 26 height 26
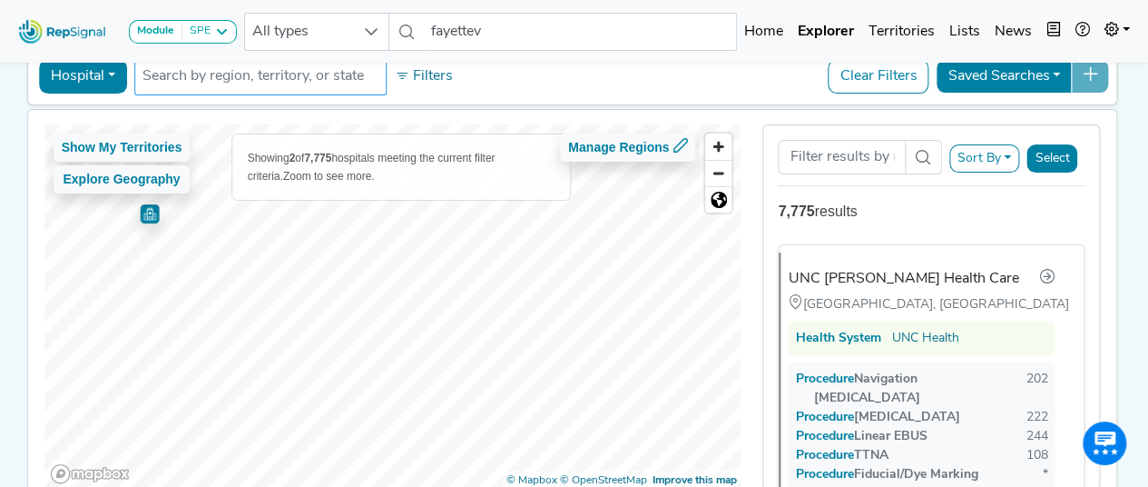
click at [374, 88] on div "Hospital Physician Hospital ASC Office Health System No results found Filters C…" at bounding box center [572, 274] width 1091 height 461
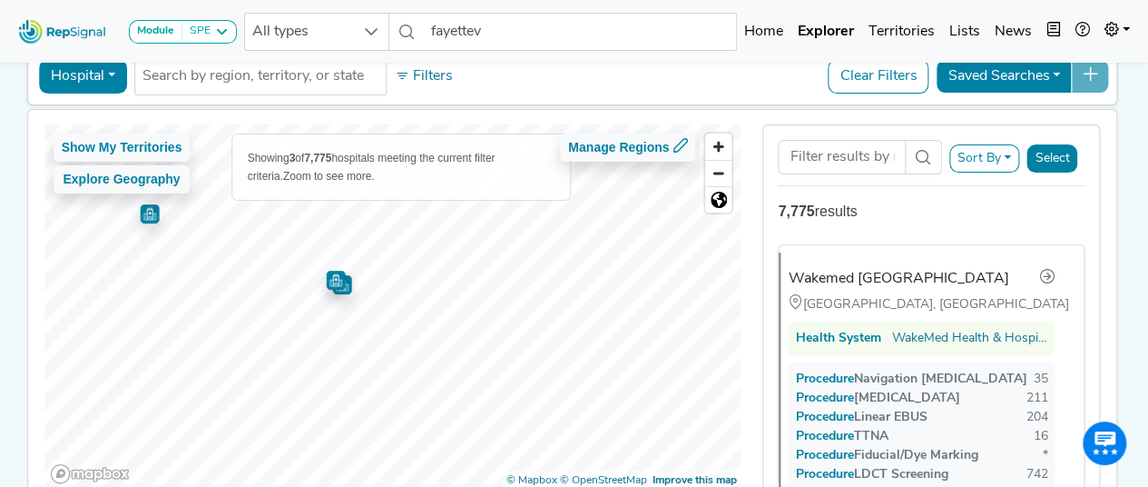
click at [341, 289] on img "Map marker" at bounding box center [341, 284] width 19 height 19
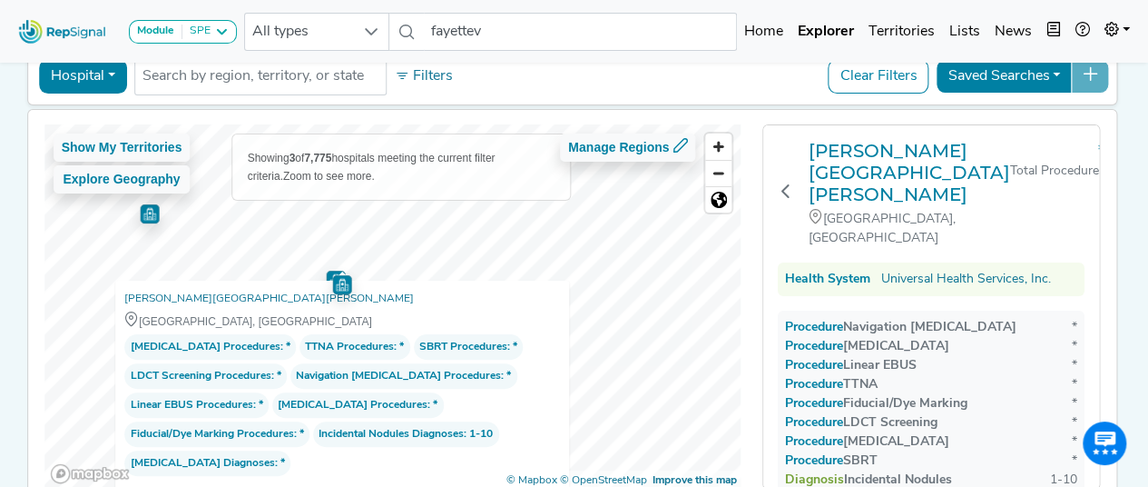
click at [326, 274] on img "Map marker" at bounding box center [335, 280] width 19 height 19
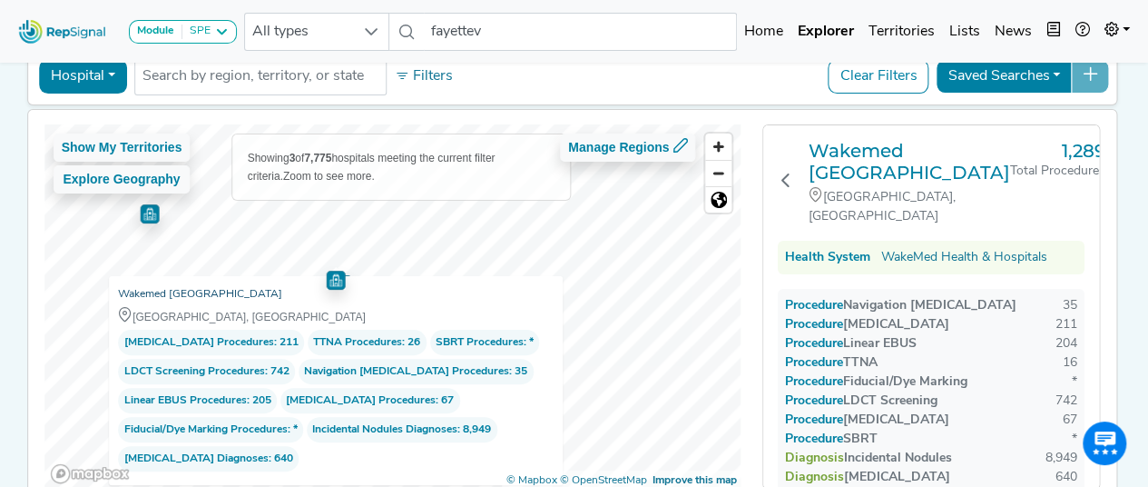
click at [213, 286] on link "Wakemed Raleigh Campus" at bounding box center [200, 294] width 164 height 18
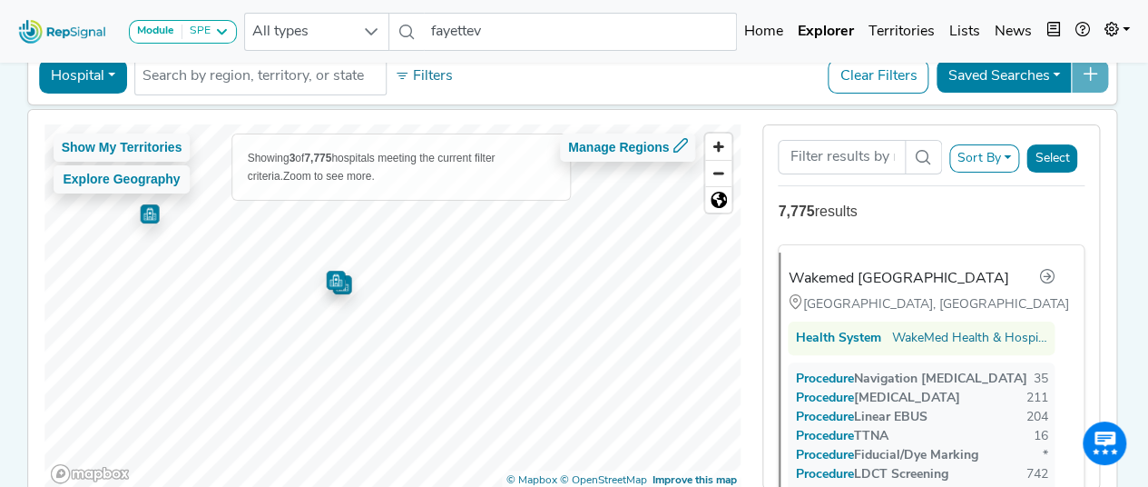
click at [140, 215] on img "Map marker" at bounding box center [149, 213] width 19 height 19
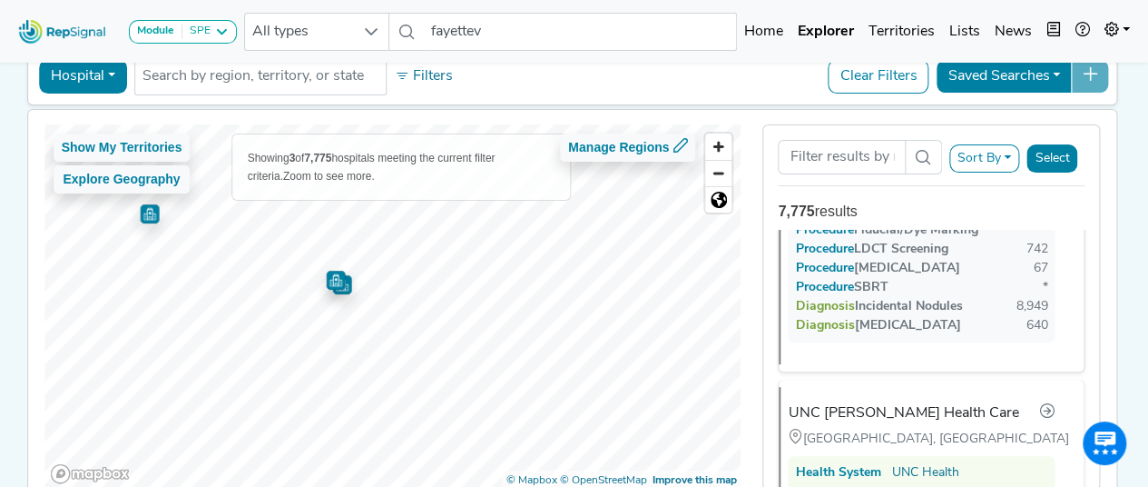
scroll to position [359, 0]
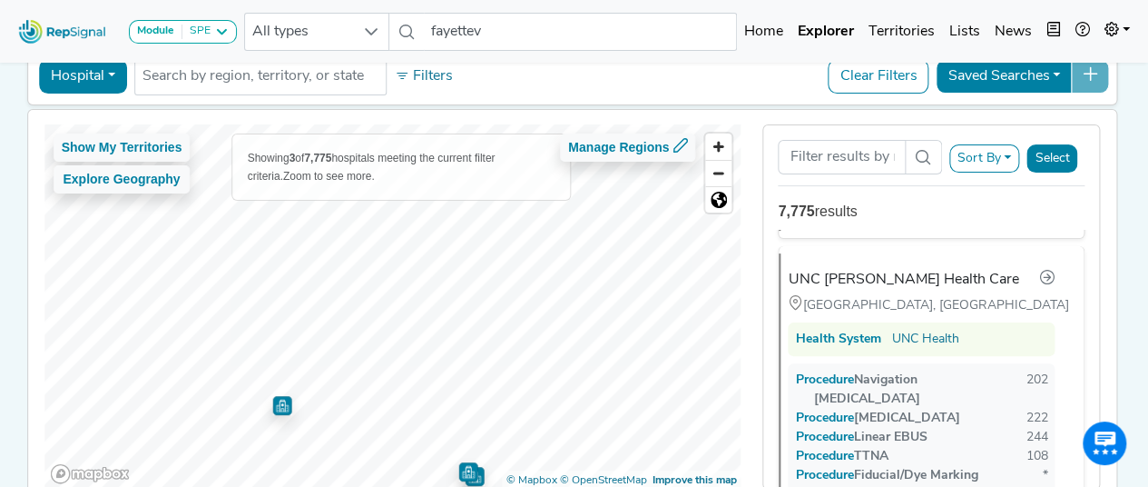
click at [407, 486] on html "Module SPE Bronchoscopy Disposable Bronchoscope SBRT SPE TTNA Thoracic Surgery …" at bounding box center [574, 244] width 1148 height 681
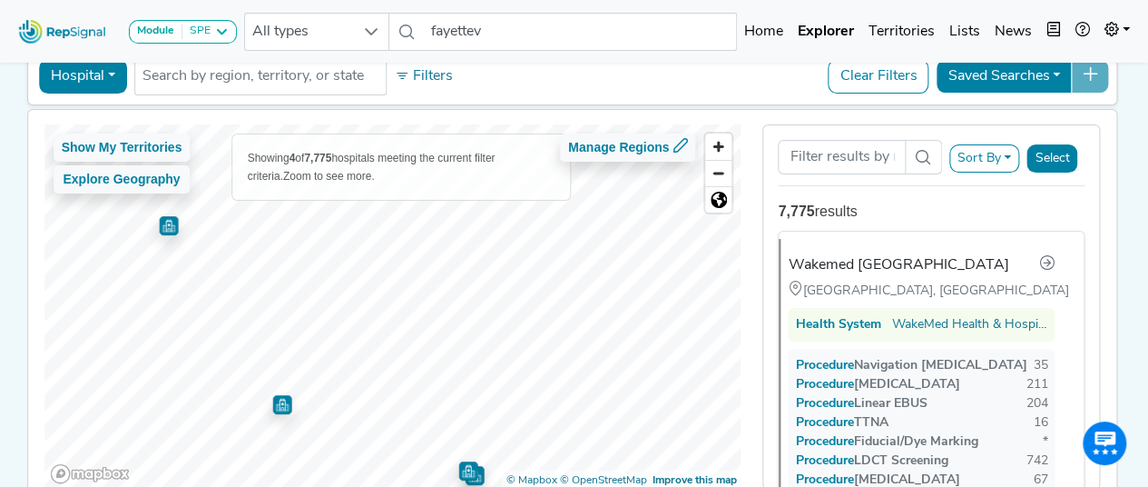
scroll to position [0, 0]
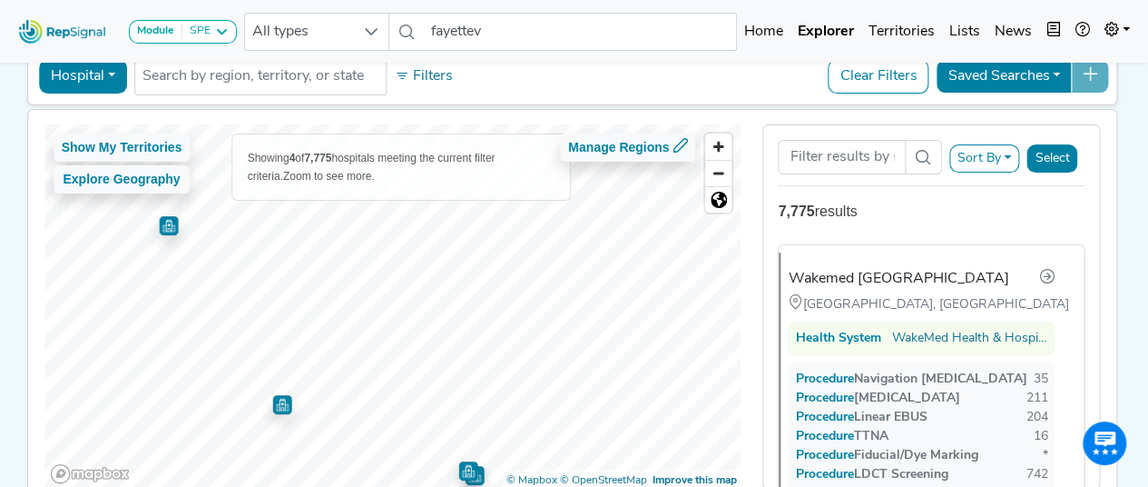
click at [159, 226] on img "Map marker" at bounding box center [168, 225] width 19 height 19
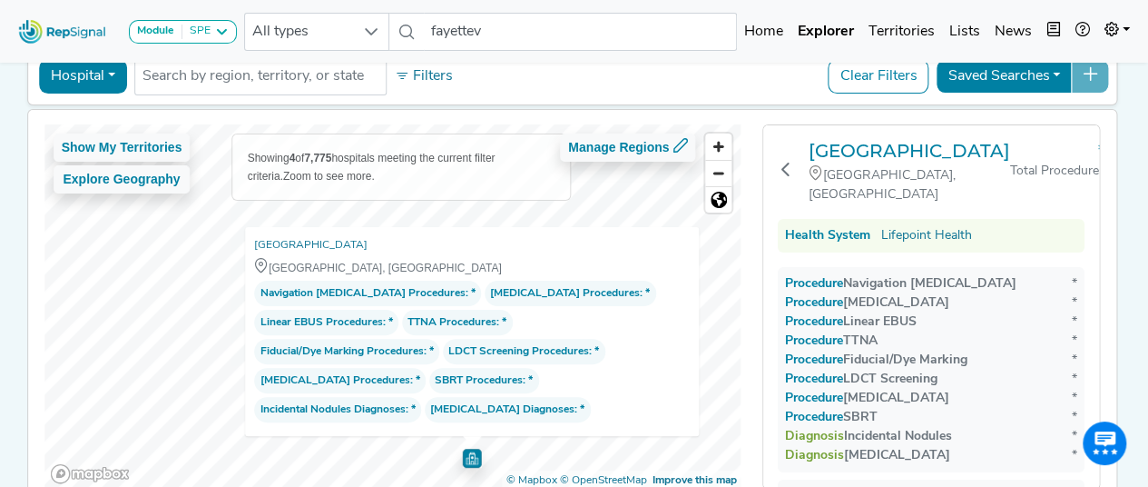
click at [432, 486] on html "Module SPE Bronchoscopy Disposable Bronchoscope SBRT SPE TTNA Thoracic Surgery …" at bounding box center [574, 244] width 1148 height 681
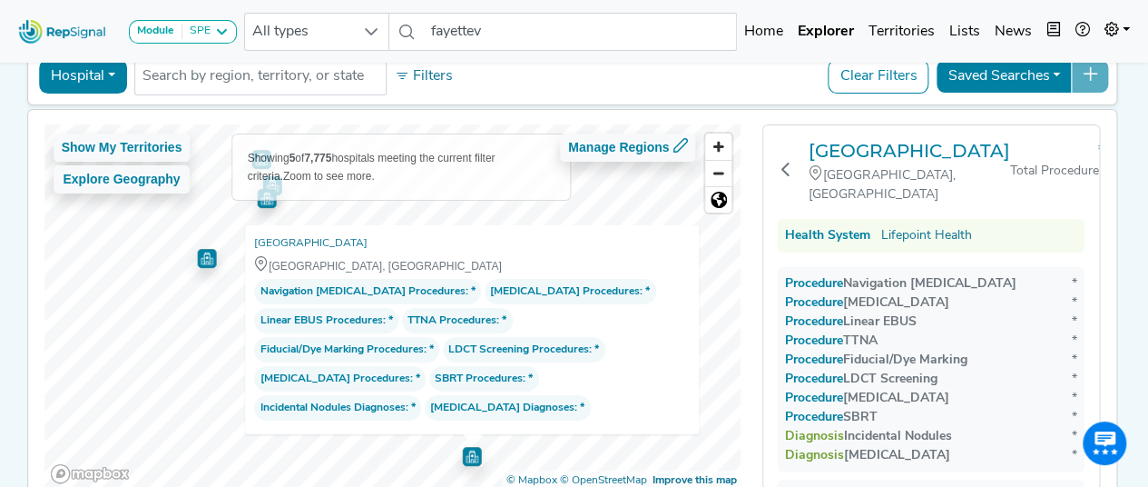
click at [197, 257] on img "Map marker" at bounding box center [206, 258] width 19 height 19
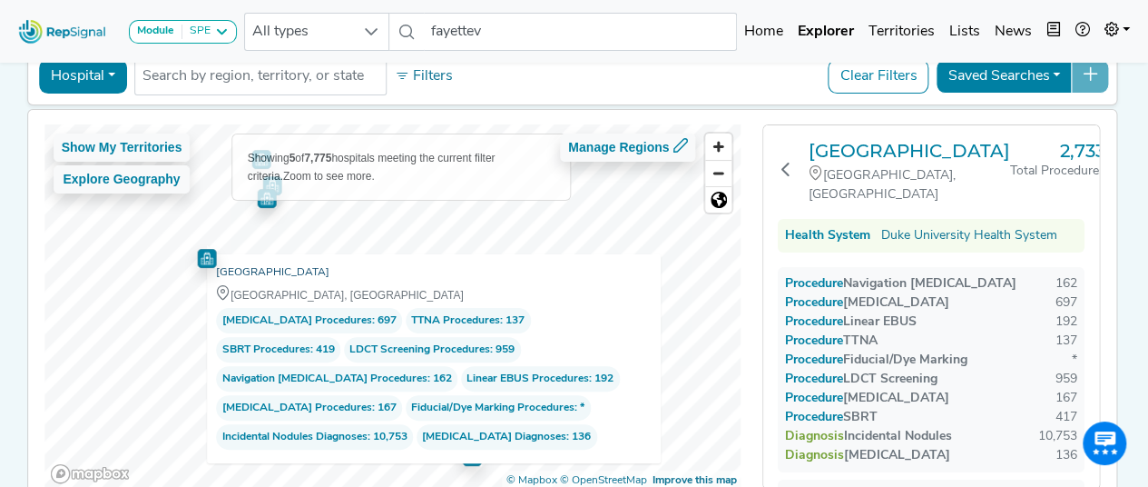
click at [293, 263] on link "[GEOGRAPHIC_DATA]" at bounding box center [272, 272] width 113 height 18
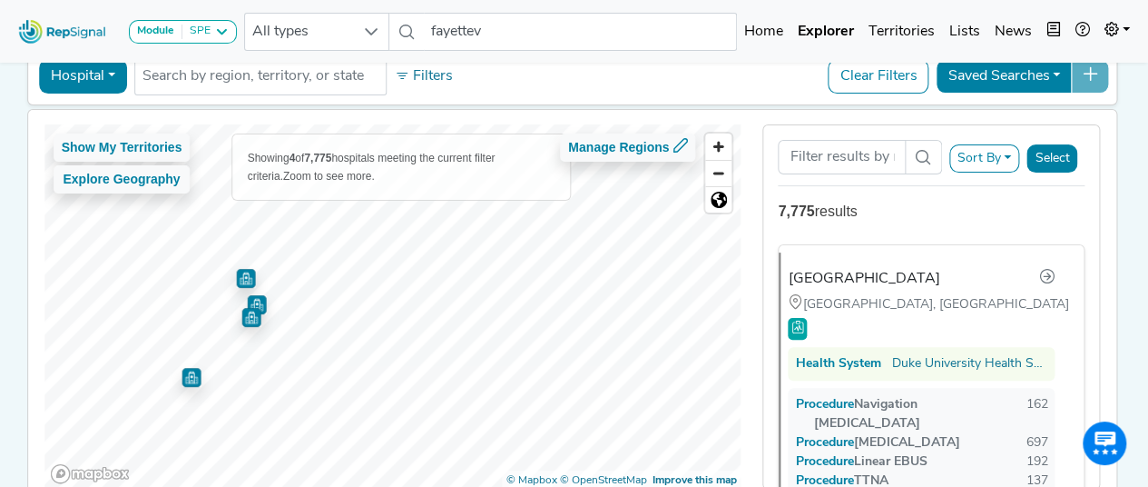
click at [241, 279] on img "Map marker" at bounding box center [245, 278] width 19 height 19
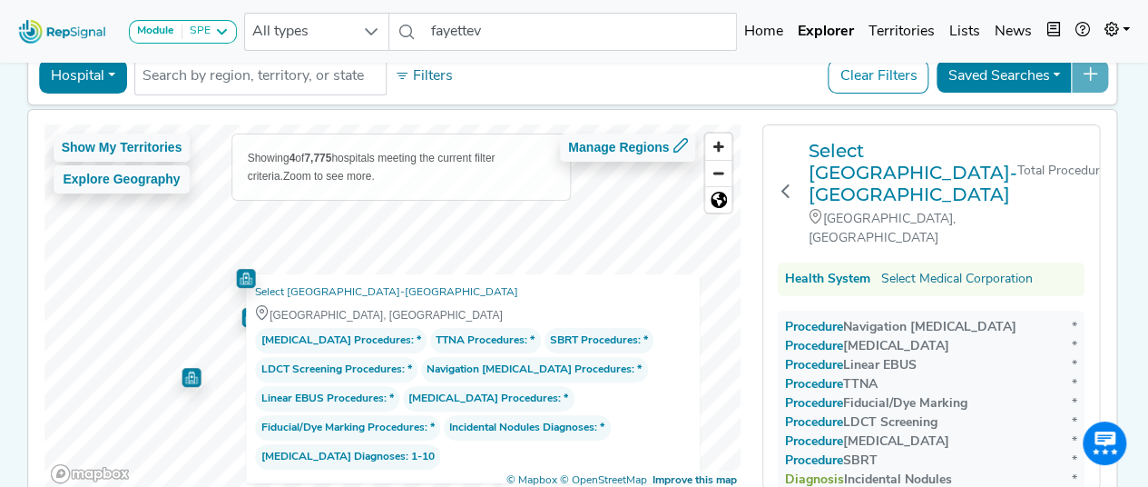
click at [241, 279] on img "Map marker" at bounding box center [245, 278] width 19 height 19
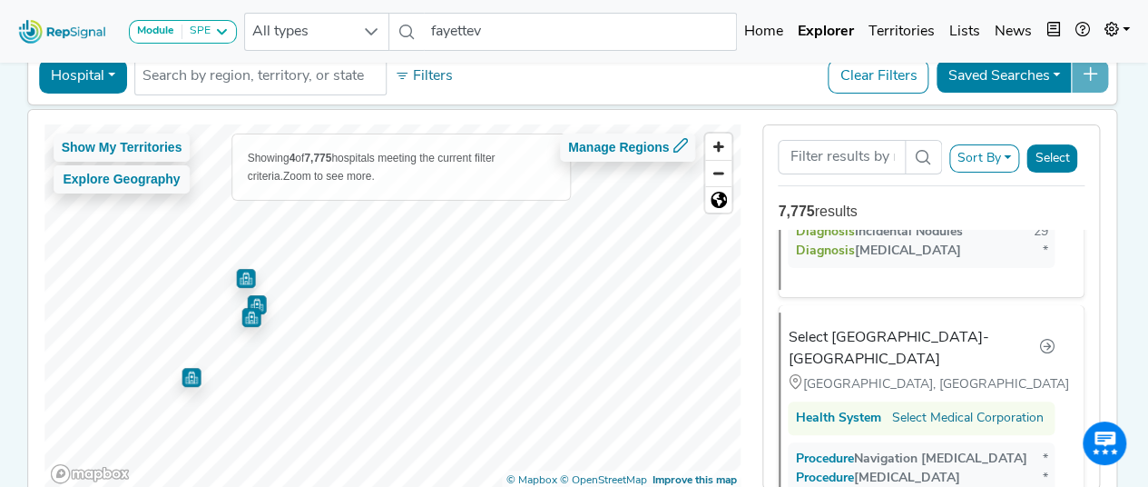
scroll to position [1095, 0]
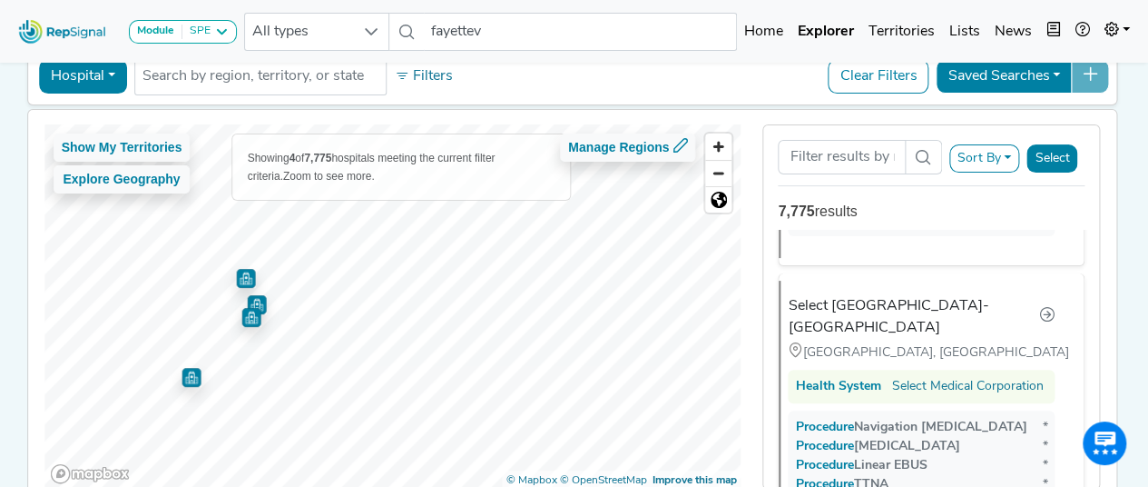
click at [249, 317] on img "Map marker" at bounding box center [250, 317] width 19 height 19
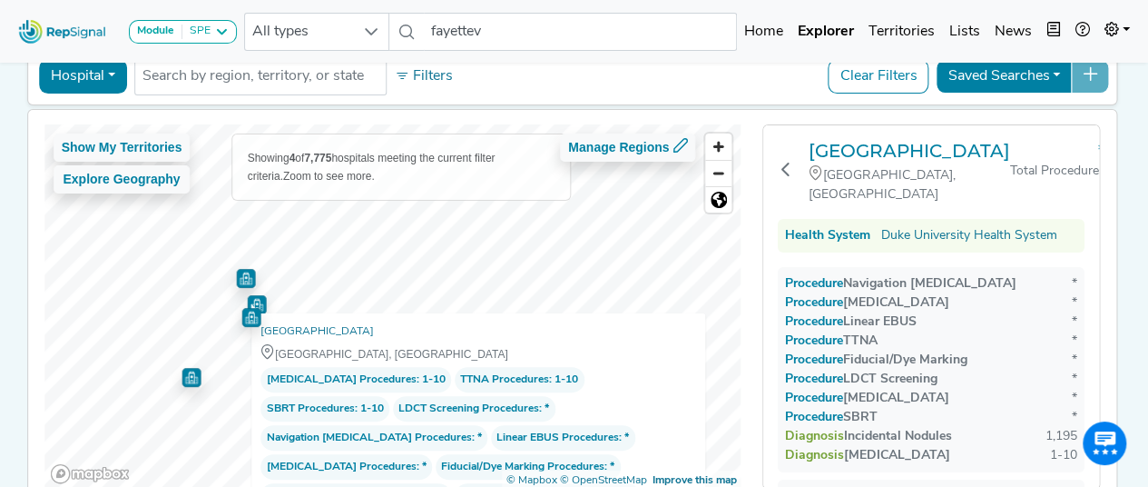
click at [254, 295] on img "Map marker" at bounding box center [256, 304] width 19 height 19
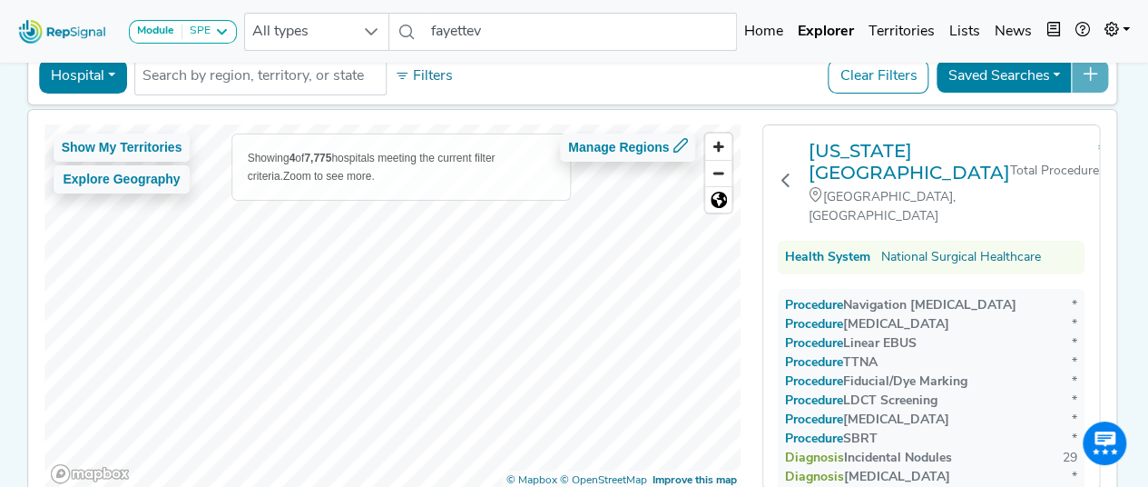
click at [455, 0] on html "Module SPE Bronchoscopy Disposable Bronchoscope SBRT SPE TTNA Thoracic Surgery …" at bounding box center [574, 244] width 1148 height 681
click at [364, 82] on div "Hospital Physician Hospital ASC Office Health System No results found Filters C…" at bounding box center [572, 274] width 1091 height 461
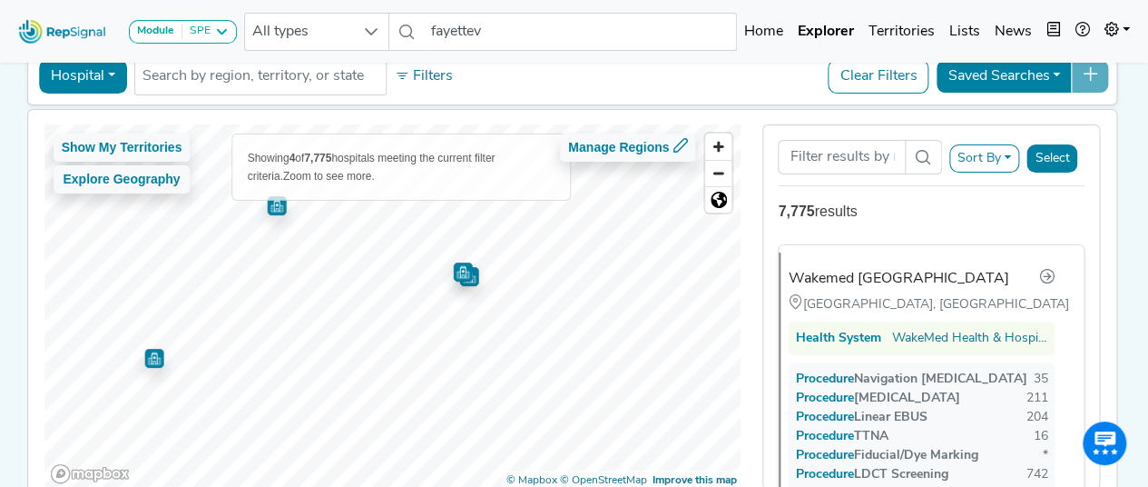
click at [457, 277] on img "Map marker" at bounding box center [462, 271] width 19 height 19
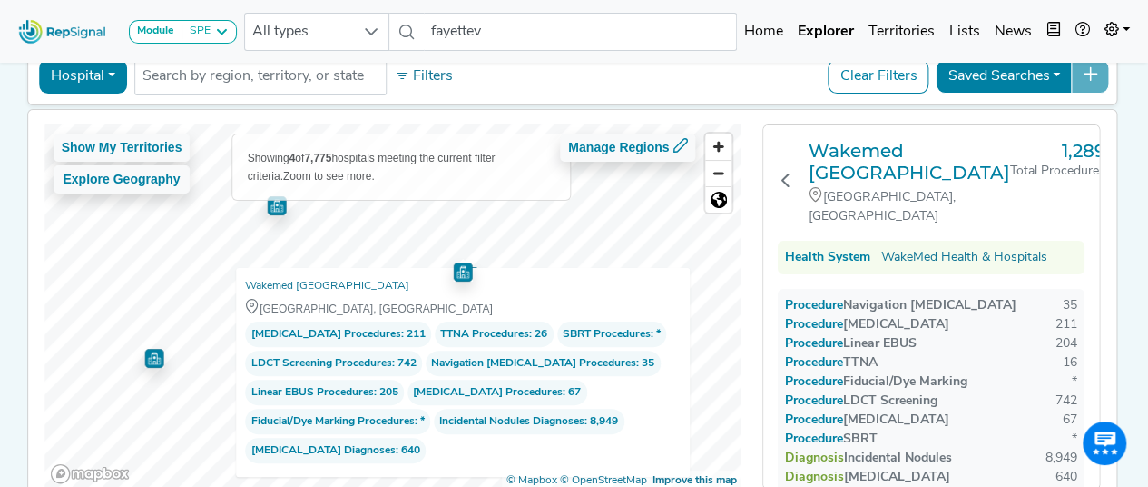
click at [144, 363] on img "Map marker" at bounding box center [153, 358] width 19 height 19
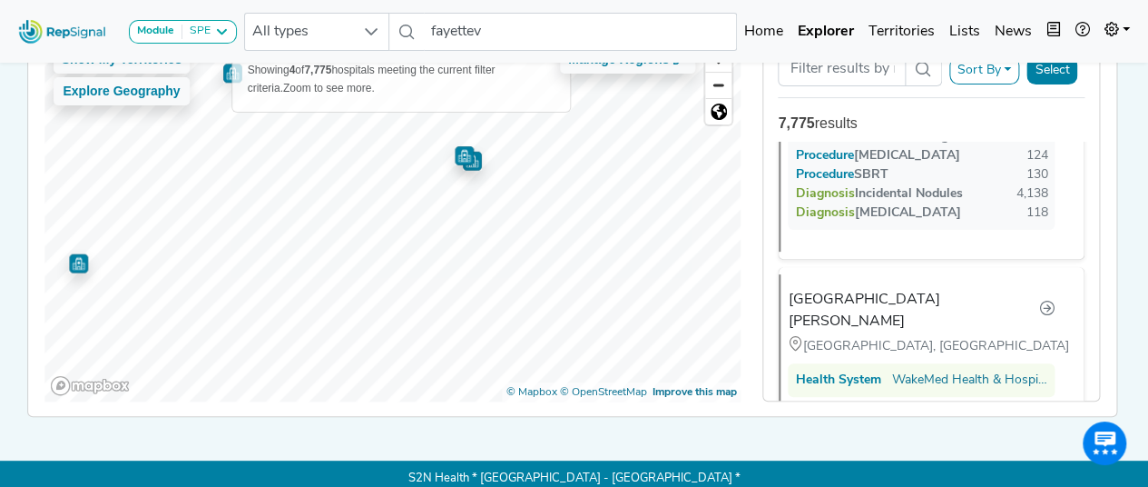
scroll to position [716, 0]
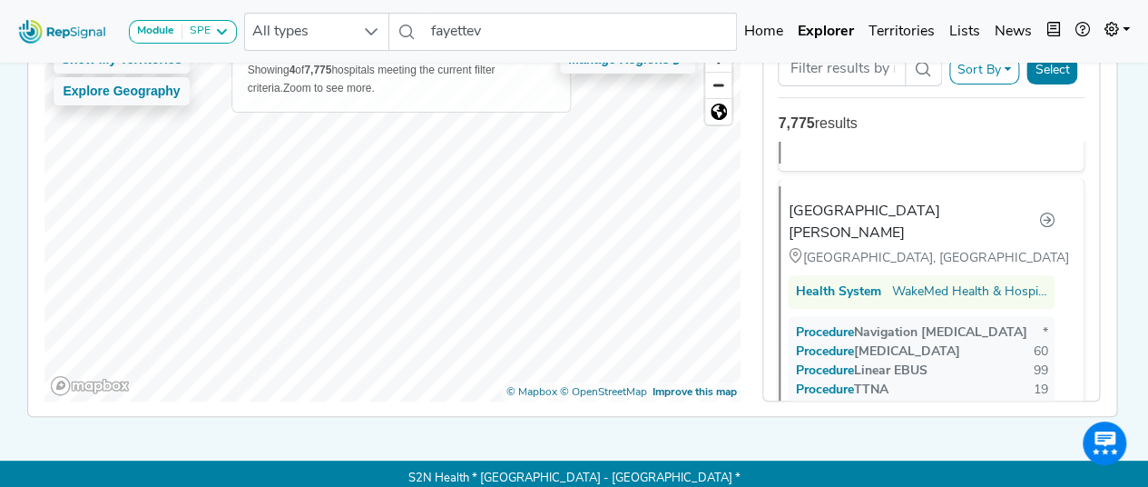
click at [534, 0] on html "Module SPE Bronchoscopy Disposable Bronchoscope SBRT SPE TTNA Thoracic Surgery …" at bounding box center [574, 156] width 1148 height 681
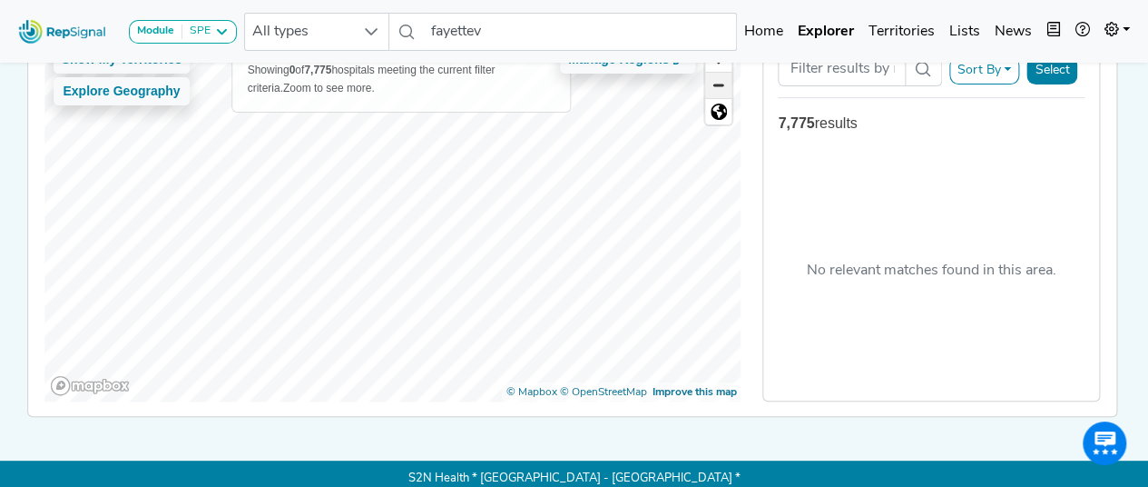
click at [726, 81] on span "Zoom out" at bounding box center [718, 85] width 26 height 25
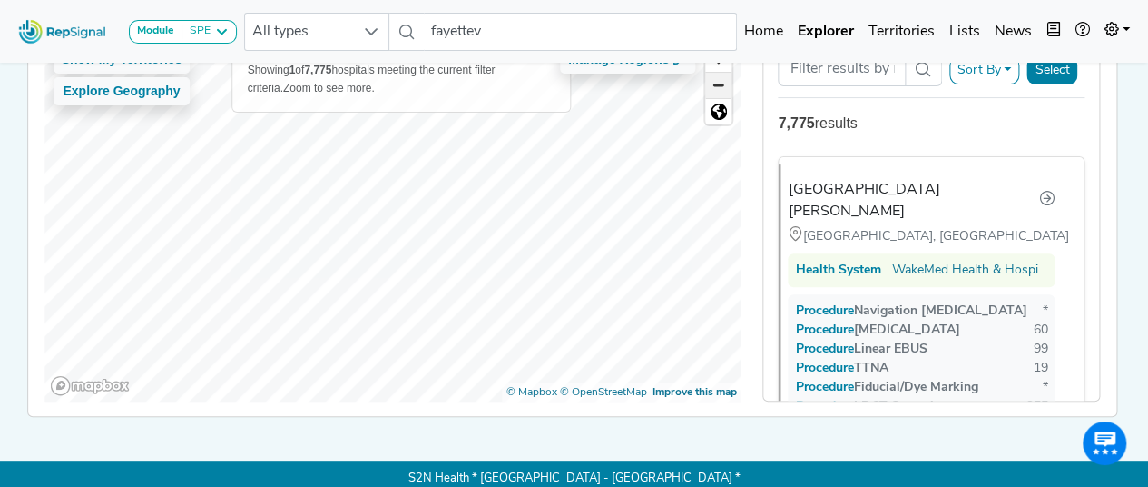
click at [726, 81] on span "Zoom out" at bounding box center [718, 85] width 26 height 25
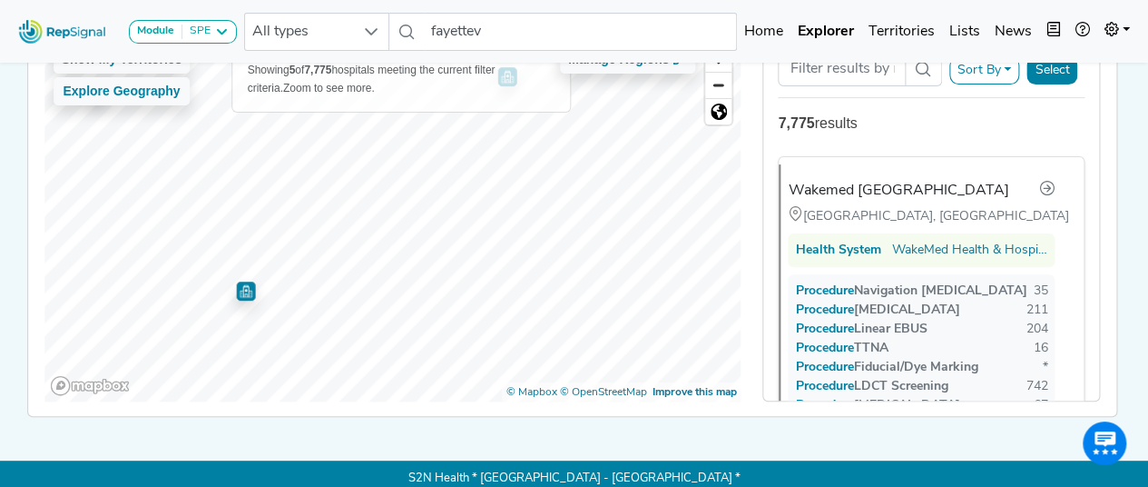
click at [239, 297] on img "Map marker" at bounding box center [245, 290] width 19 height 19
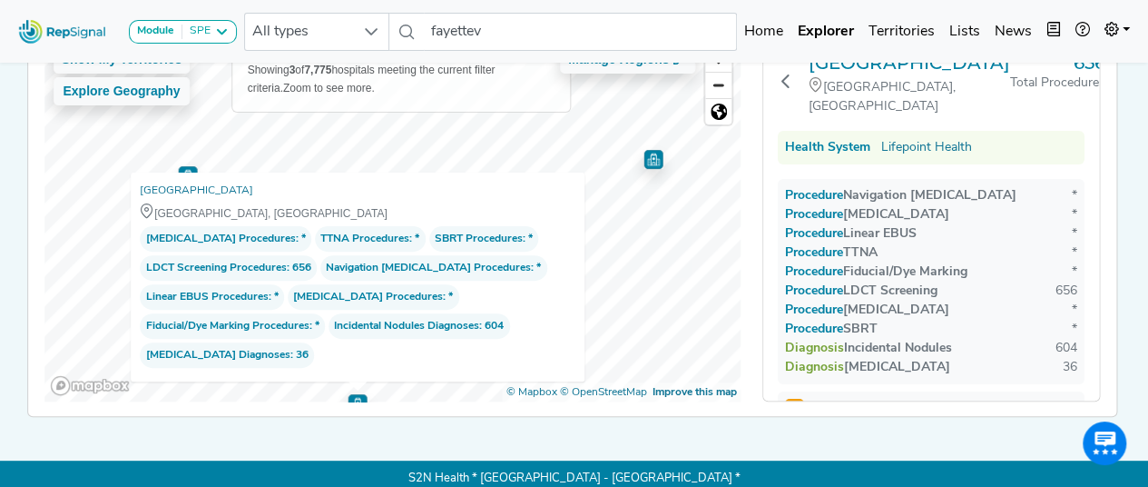
click at [587, 410] on div "Show My Territories Explore Geography Showing 3 of 7,775 hospitals meeting the …" at bounding box center [572, 219] width 1107 height 394
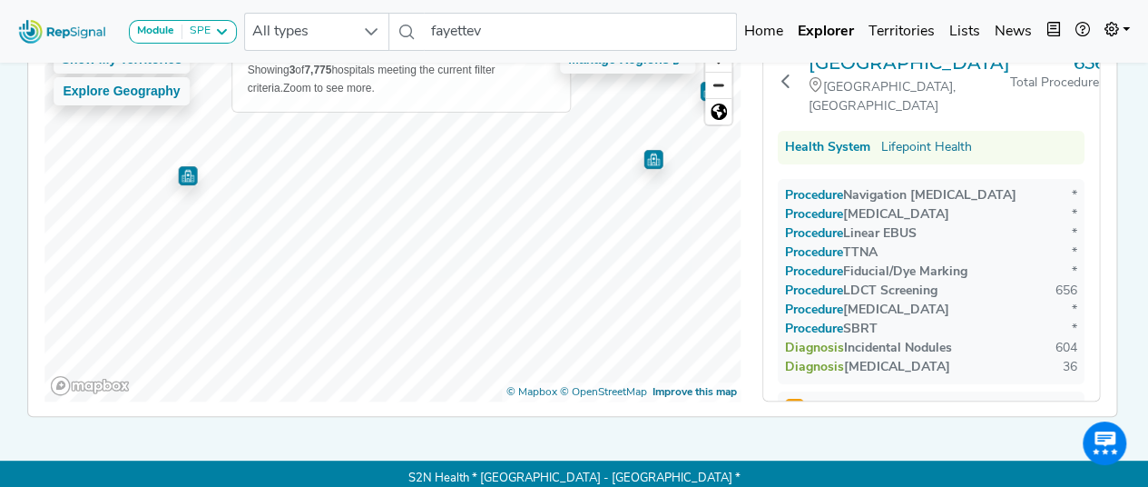
click at [184, 177] on img "Map marker" at bounding box center [187, 175] width 19 height 19
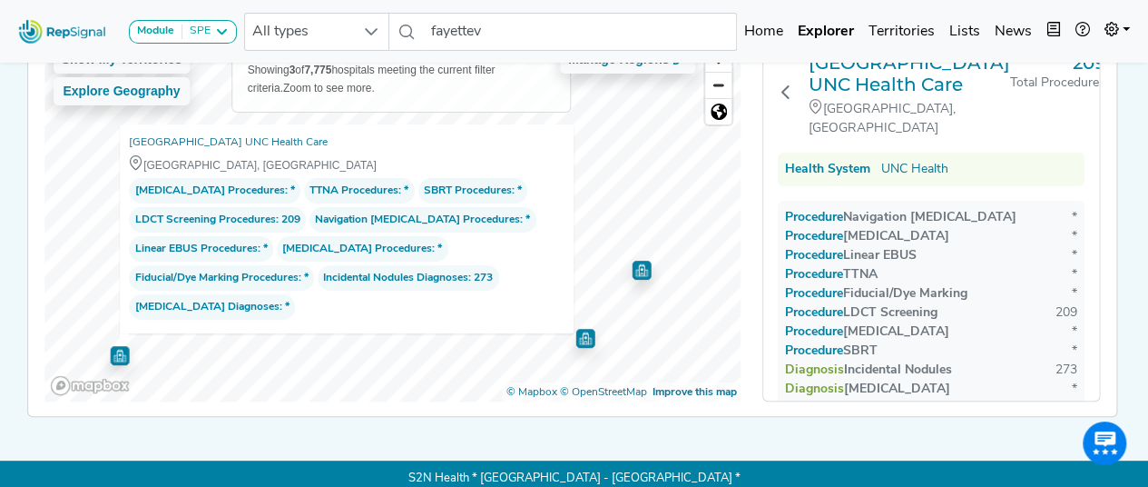
click at [292, 318] on div "Show My Territories Explore Geography Showing 3 of 7,775 hospitals meeting the …" at bounding box center [392, 218] width 697 height 365
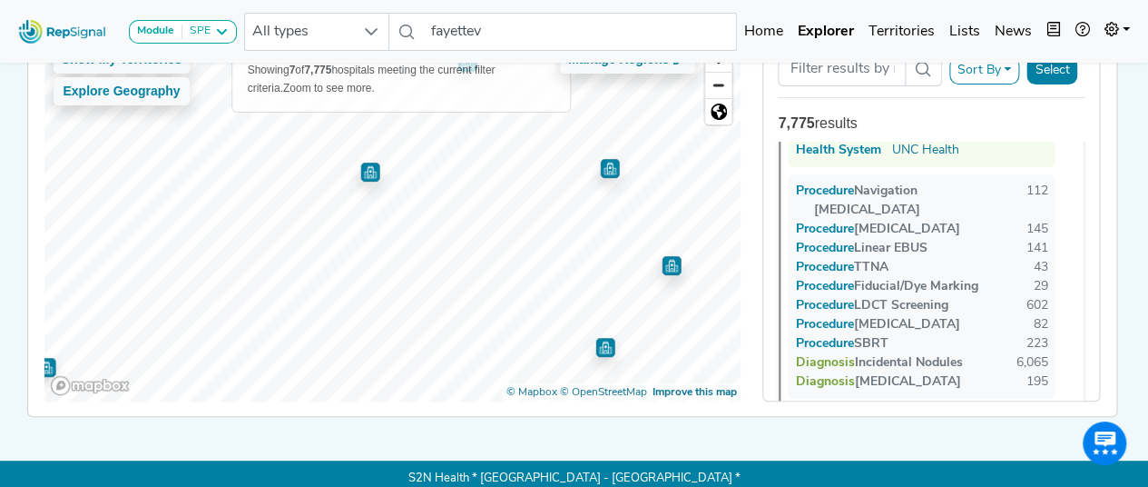
scroll to position [0, 0]
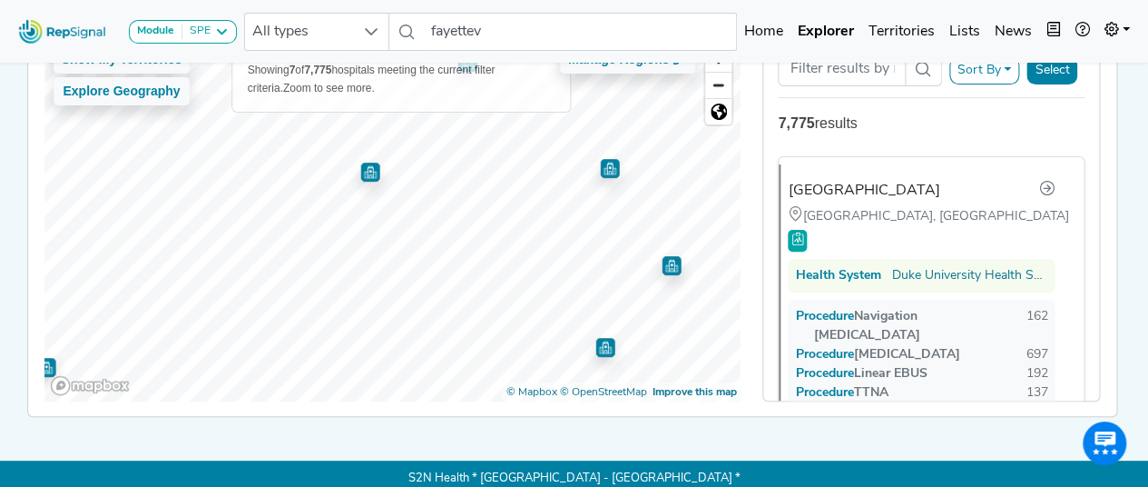
click at [360, 174] on img "Map marker" at bounding box center [369, 171] width 19 height 19
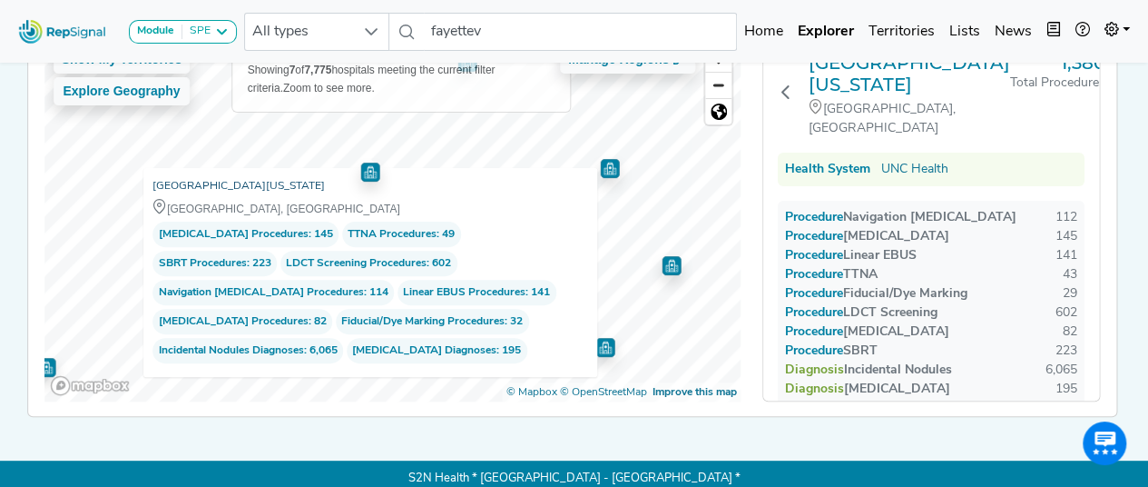
click at [303, 177] on link "[GEOGRAPHIC_DATA][US_STATE]" at bounding box center [239, 186] width 172 height 18
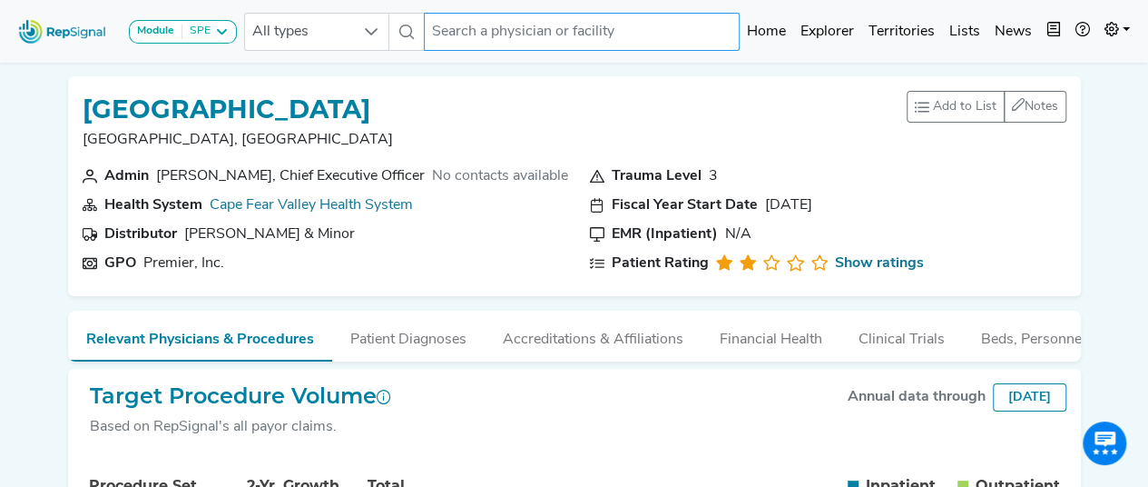
click at [518, 39] on input "text" at bounding box center [582, 32] width 316 height 38
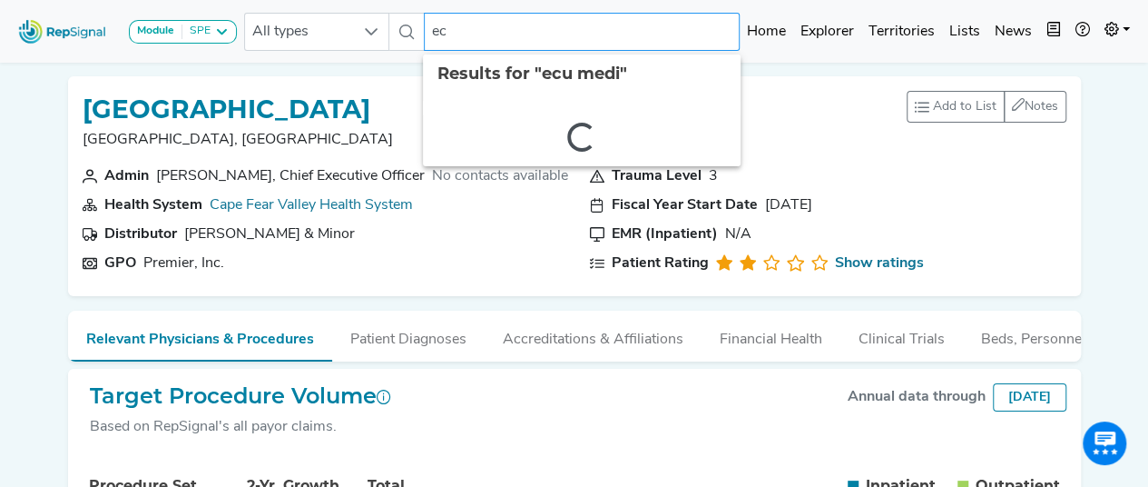
type input "e"
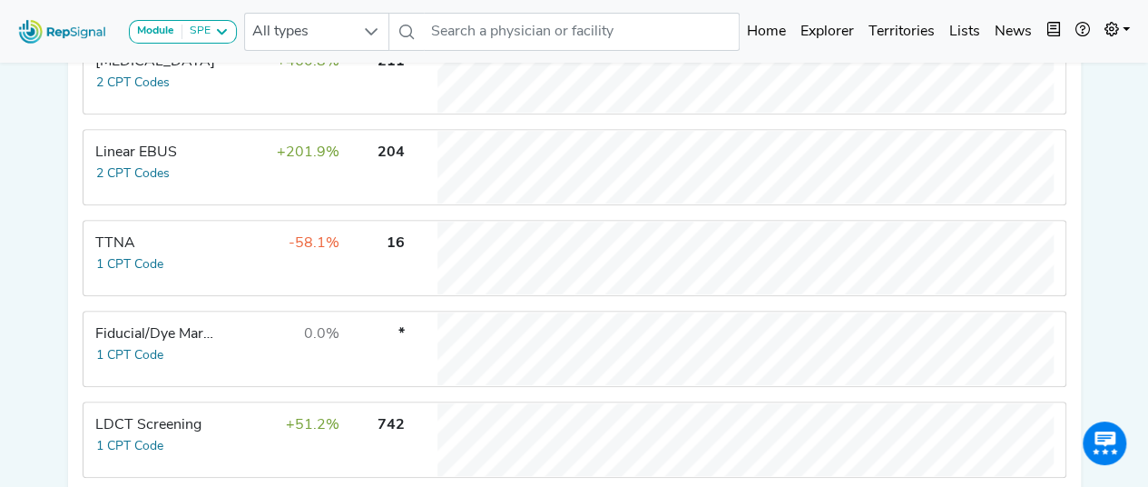
scroll to position [574, 0]
click at [490, 32] on input "text" at bounding box center [582, 32] width 316 height 38
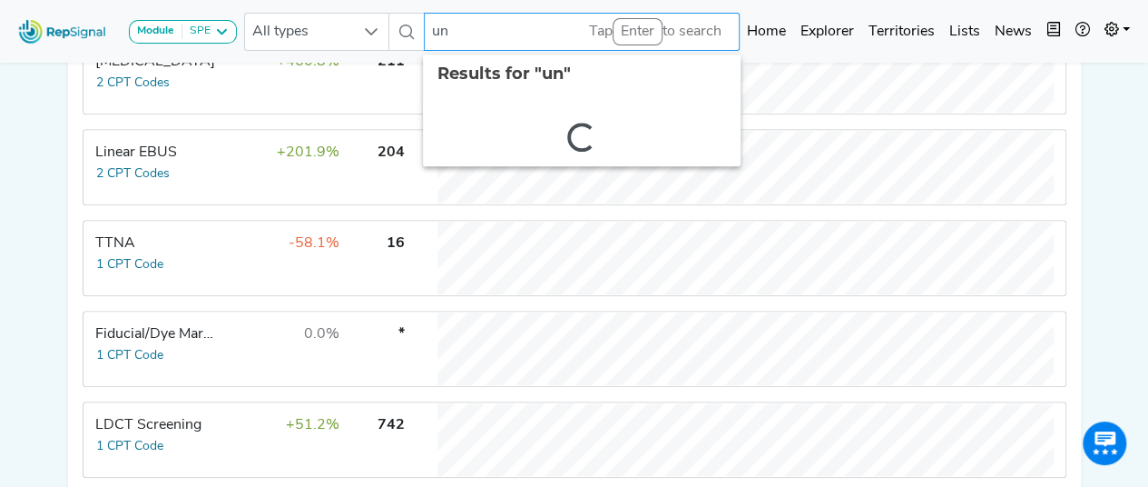
type input "u"
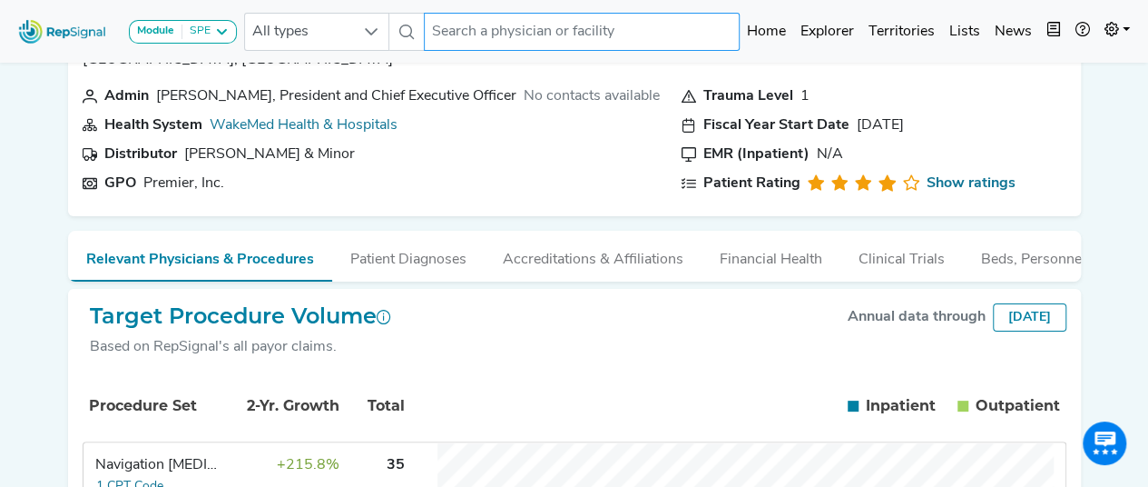
scroll to position [0, 0]
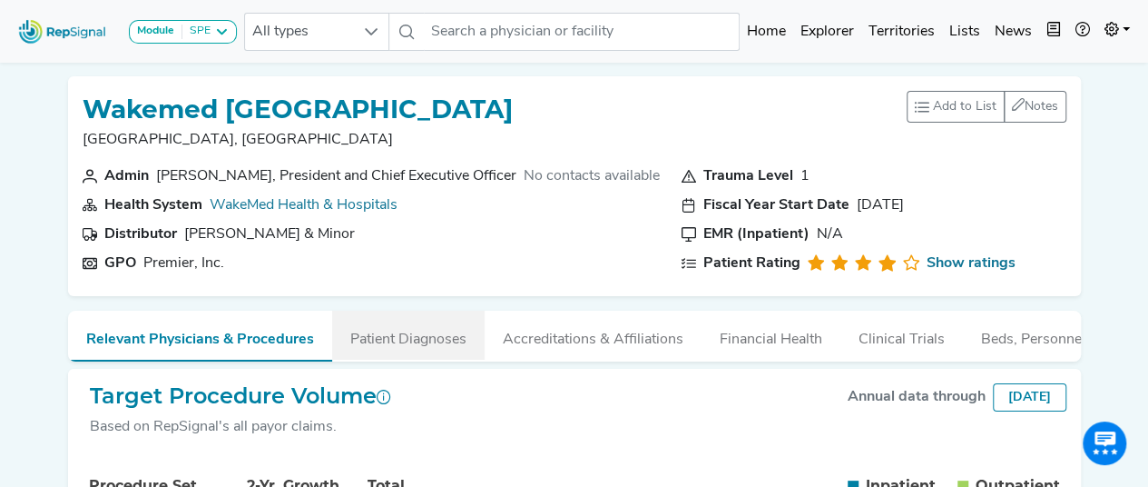
click at [414, 356] on button "Patient Diagnoses" at bounding box center [408, 334] width 153 height 49
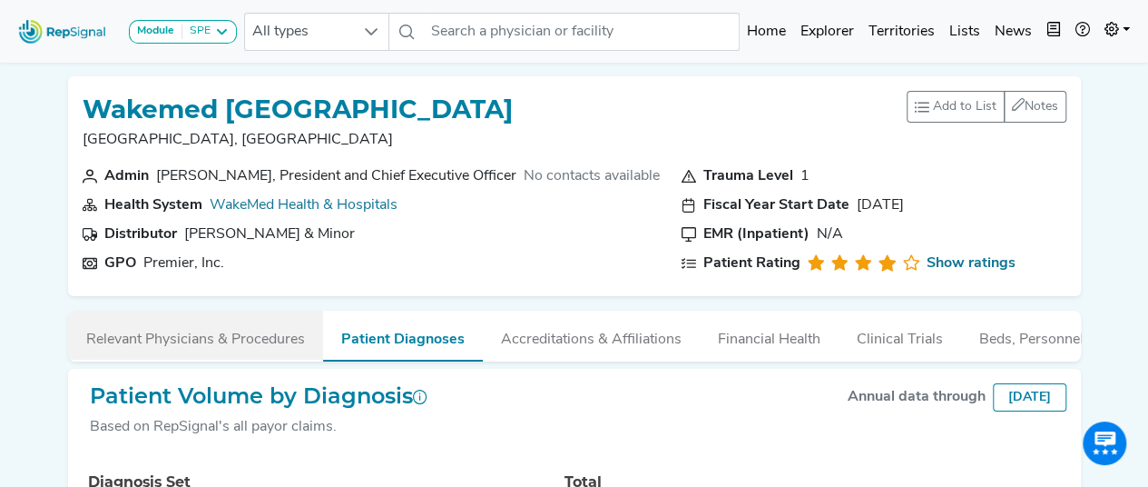
click at [223, 349] on button "Relevant Physicians & Procedures" at bounding box center [195, 334] width 255 height 49
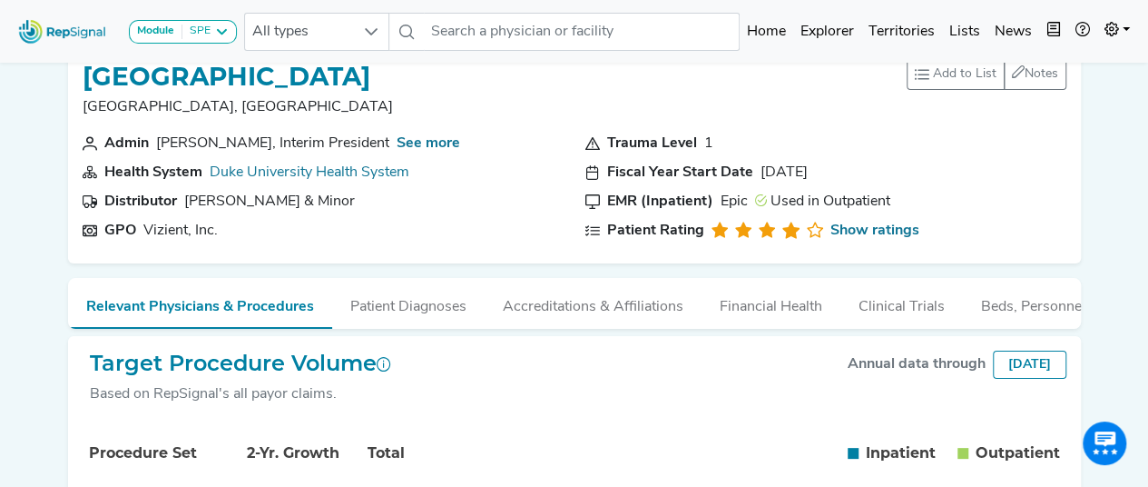
scroll to position [36, 0]
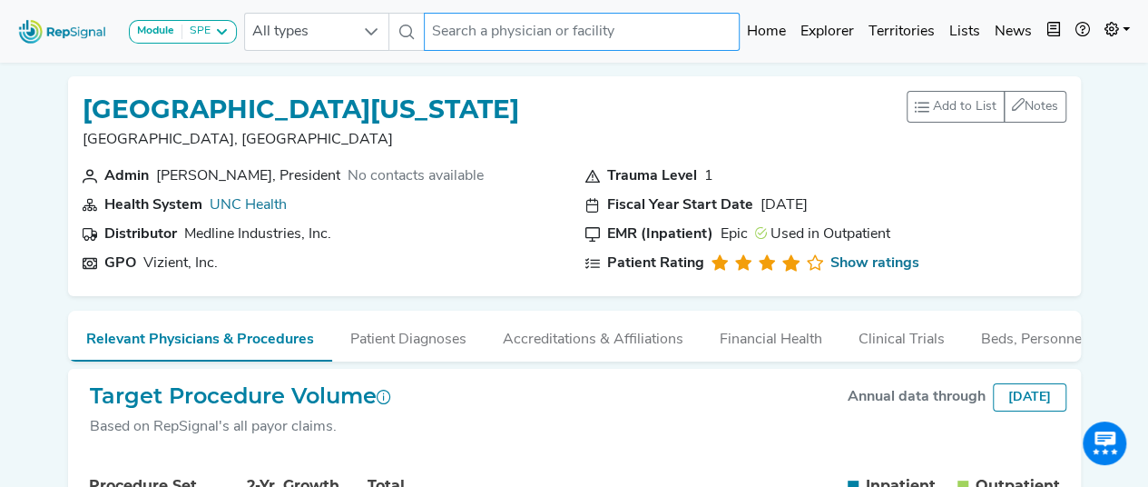
click at [482, 22] on input "text" at bounding box center [582, 32] width 316 height 38
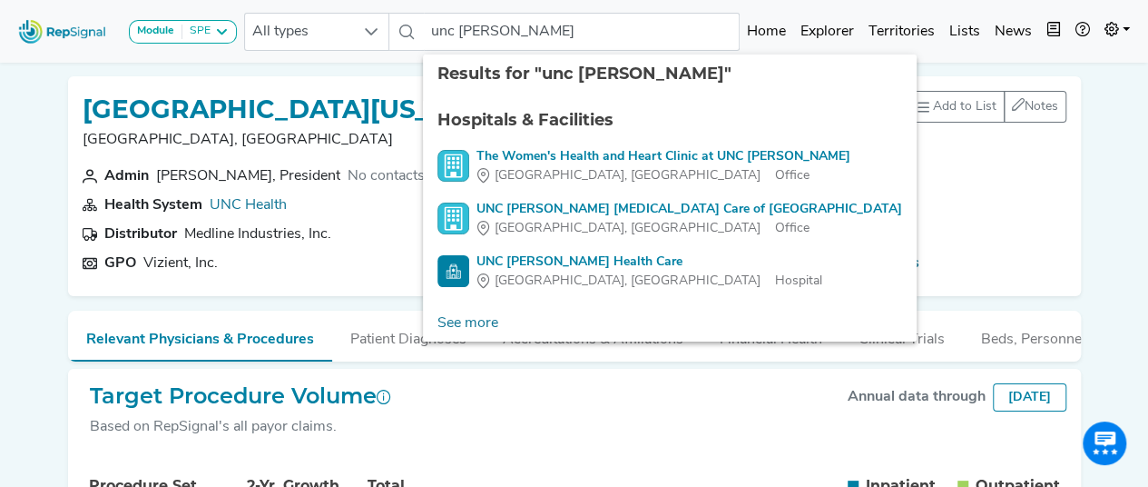
click at [358, 87] on div "[GEOGRAPHIC_DATA][US_STATE], [GEOGRAPHIC_DATA] Add to List Recent Lists: High I…" at bounding box center [574, 186] width 1013 height 220
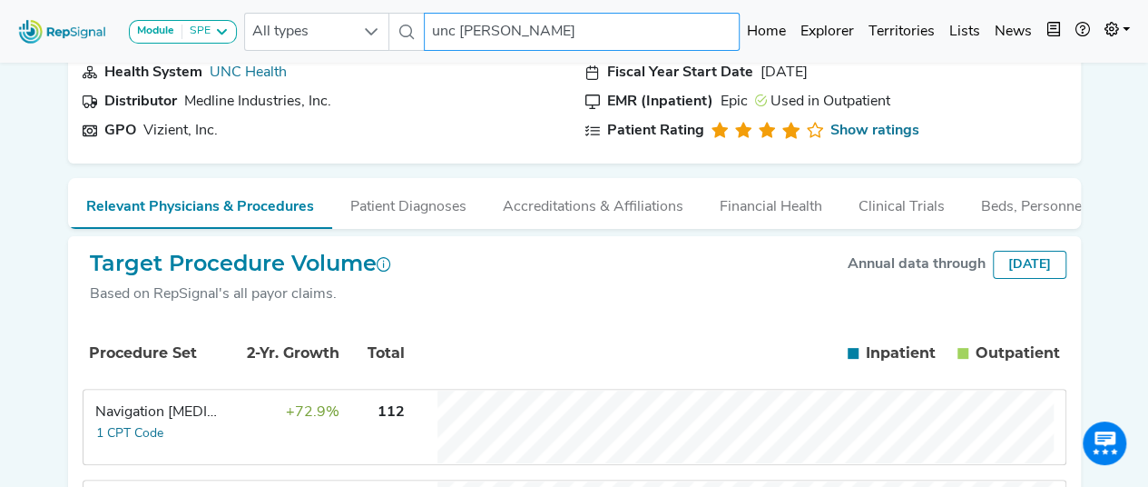
scroll to position [132, 0]
click at [507, 20] on input "unc [PERSON_NAME]" at bounding box center [582, 32] width 316 height 38
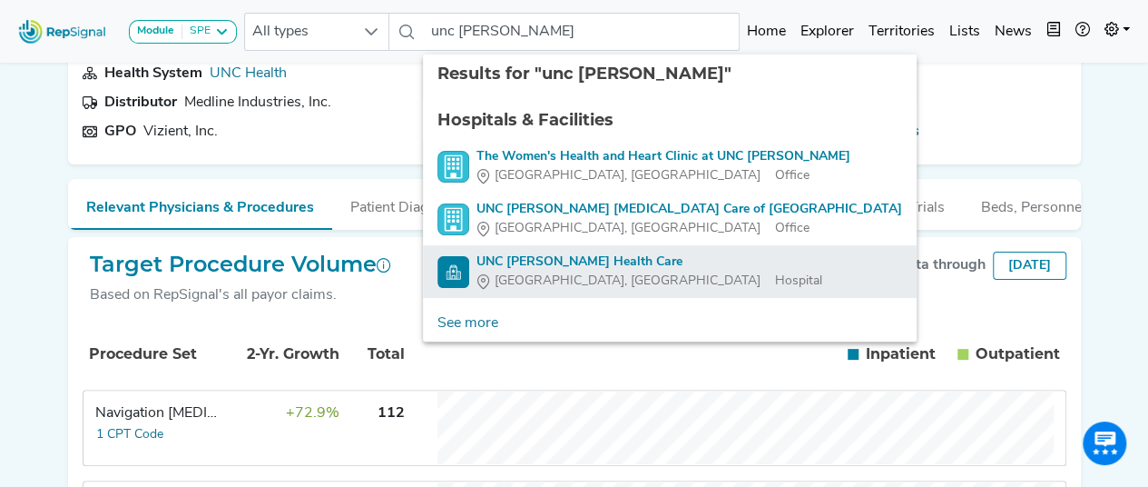
click at [557, 259] on div "UNC [PERSON_NAME] Health Care" at bounding box center [650, 261] width 346 height 19
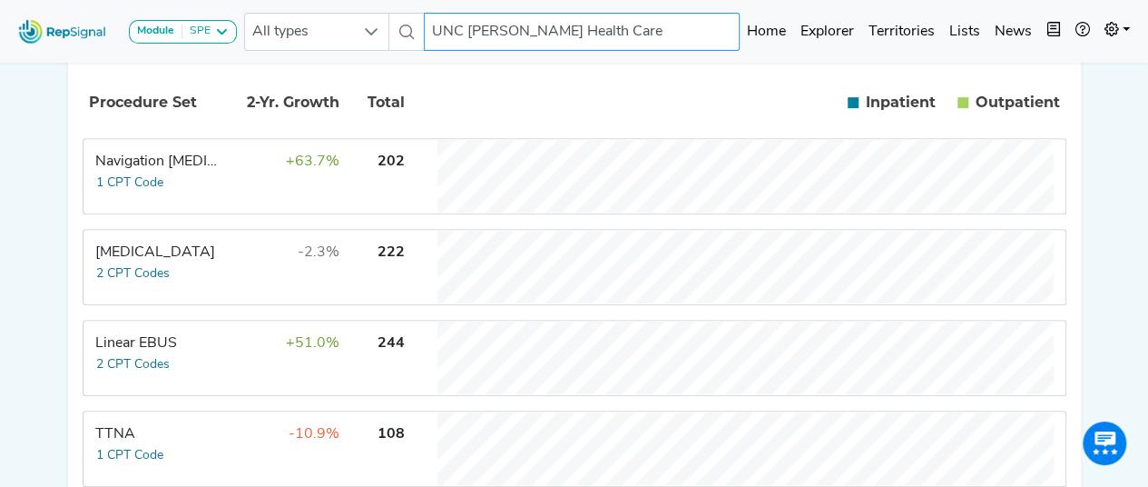
scroll to position [341, 0]
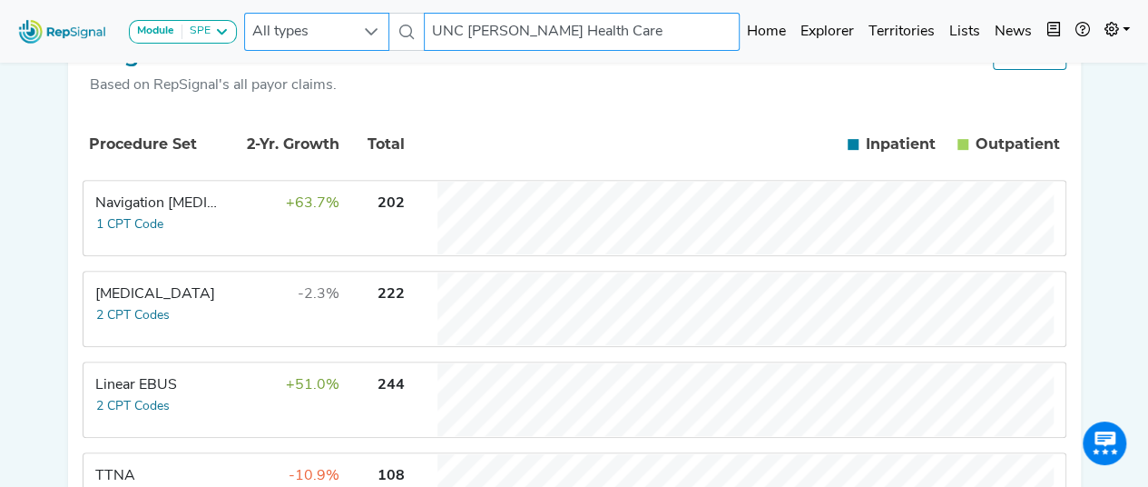
drag, startPoint x: 599, startPoint y: 31, endPoint x: 340, endPoint y: 46, distance: 259.2
click at [340, 46] on div "All types UNC [PERSON_NAME] Health Care No results found" at bounding box center [492, 32] width 496 height 38
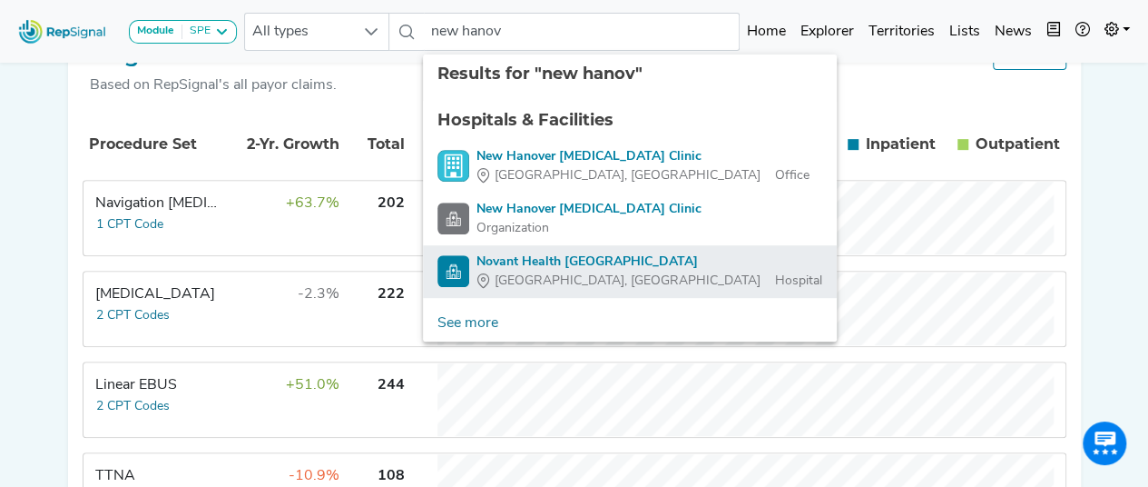
click at [515, 273] on span "[GEOGRAPHIC_DATA], [GEOGRAPHIC_DATA]" at bounding box center [628, 280] width 266 height 19
type input "Novant Health [GEOGRAPHIC_DATA]"
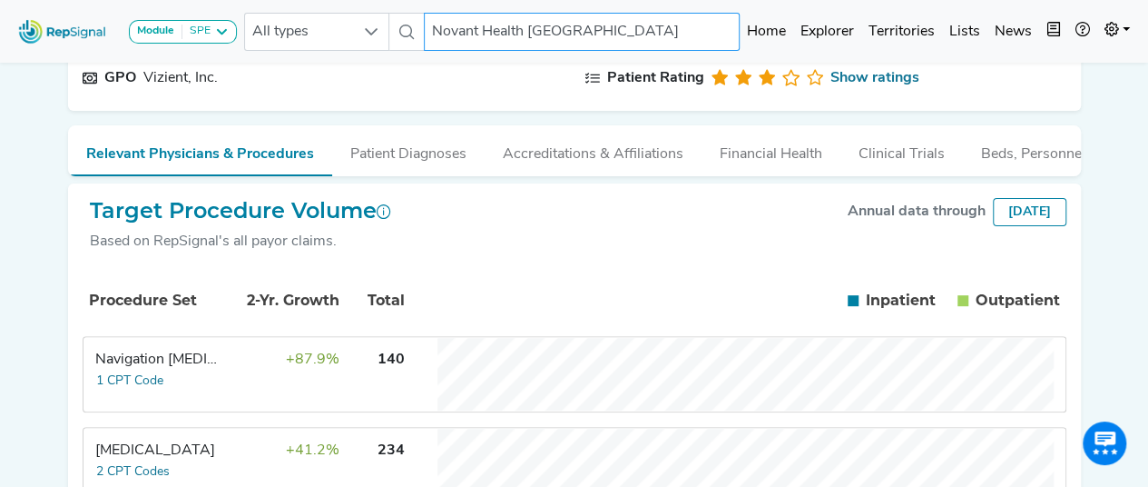
scroll to position [183, 0]
